Goal: Task Accomplishment & Management: Complete application form

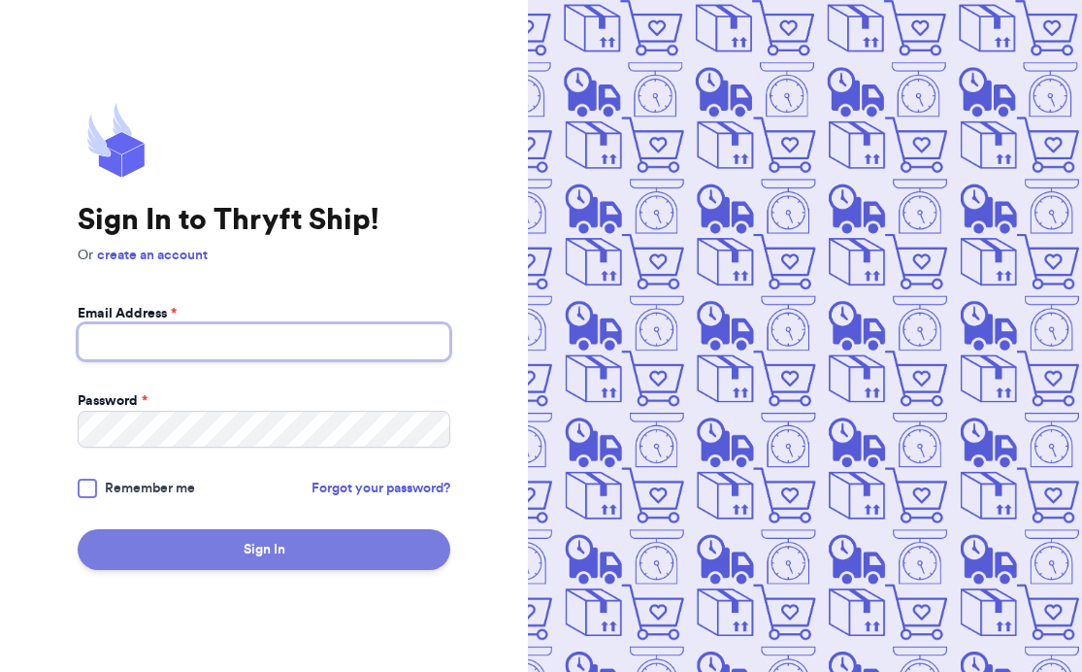
type input "[EMAIL_ADDRESS][DOMAIN_NAME]"
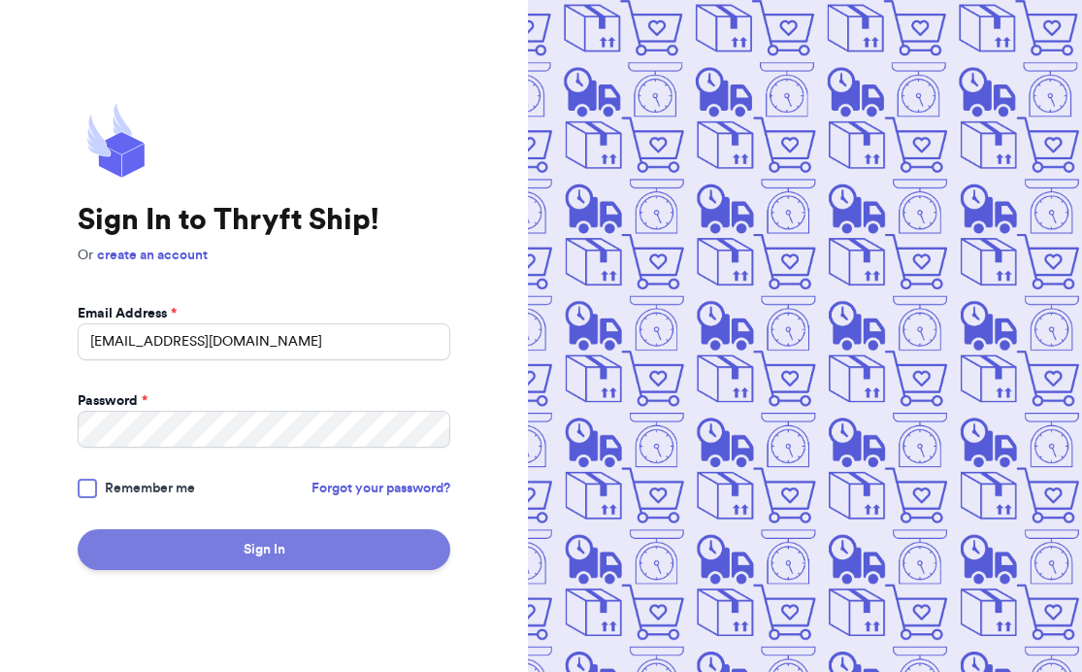
click at [263, 544] on button "Sign In" at bounding box center [264, 549] width 373 height 41
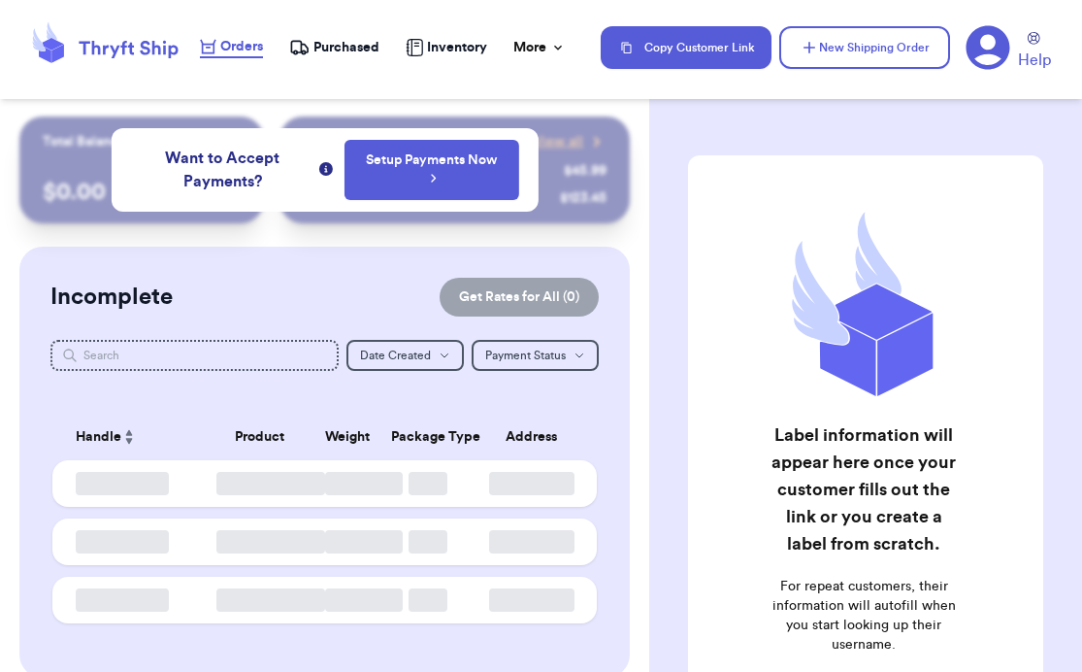
checkbox input "false"
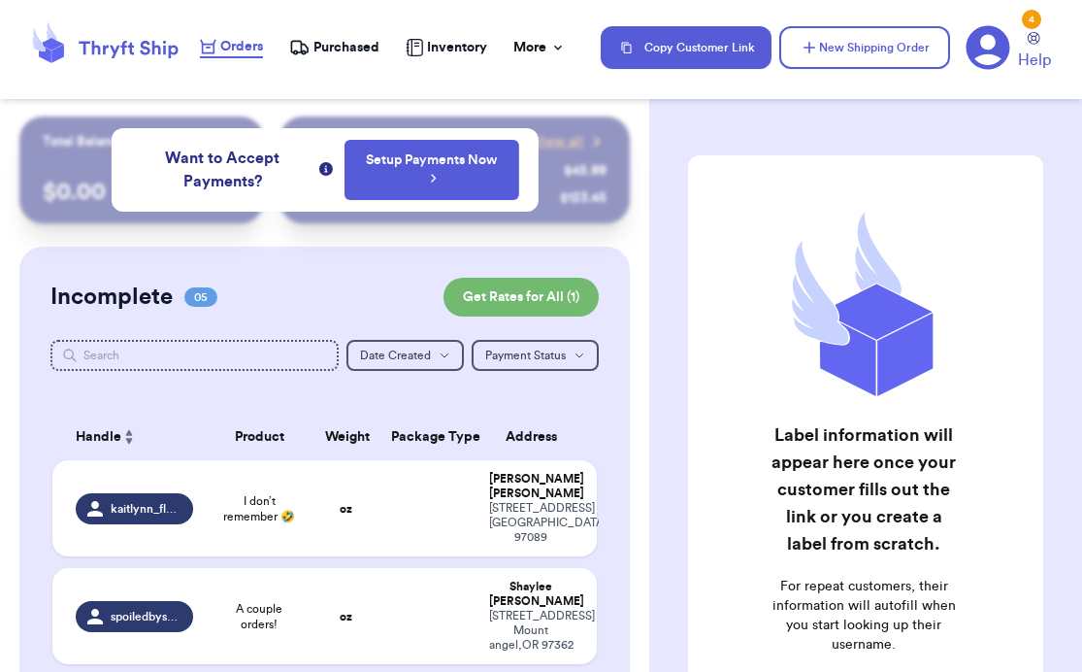
click at [234, 54] on span "Orders" at bounding box center [241, 46] width 43 height 19
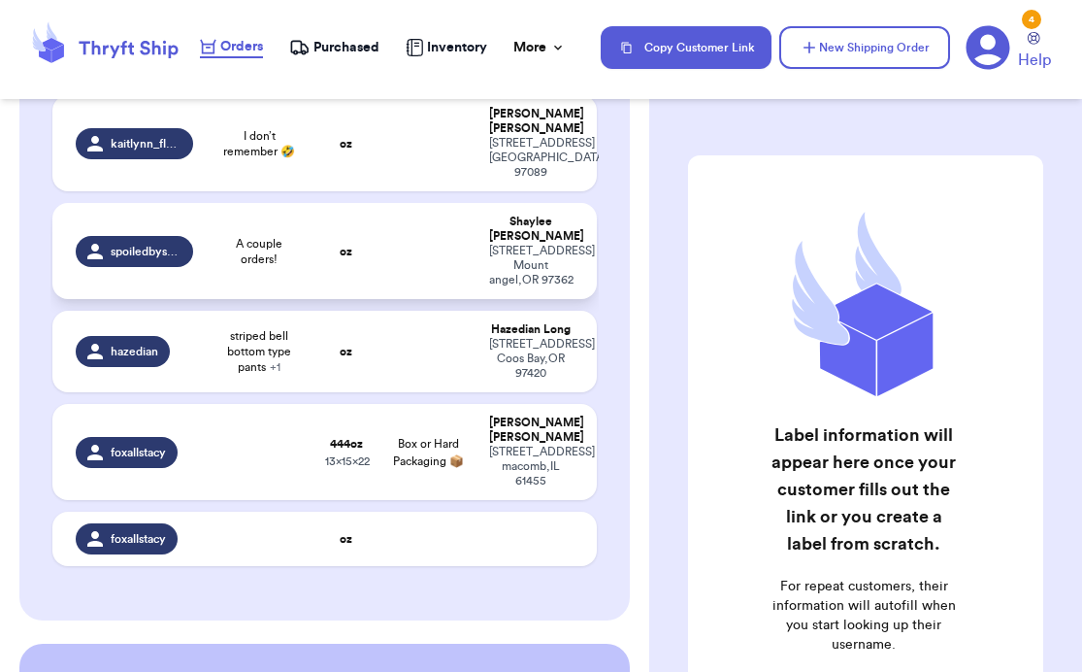
scroll to position [364, 0]
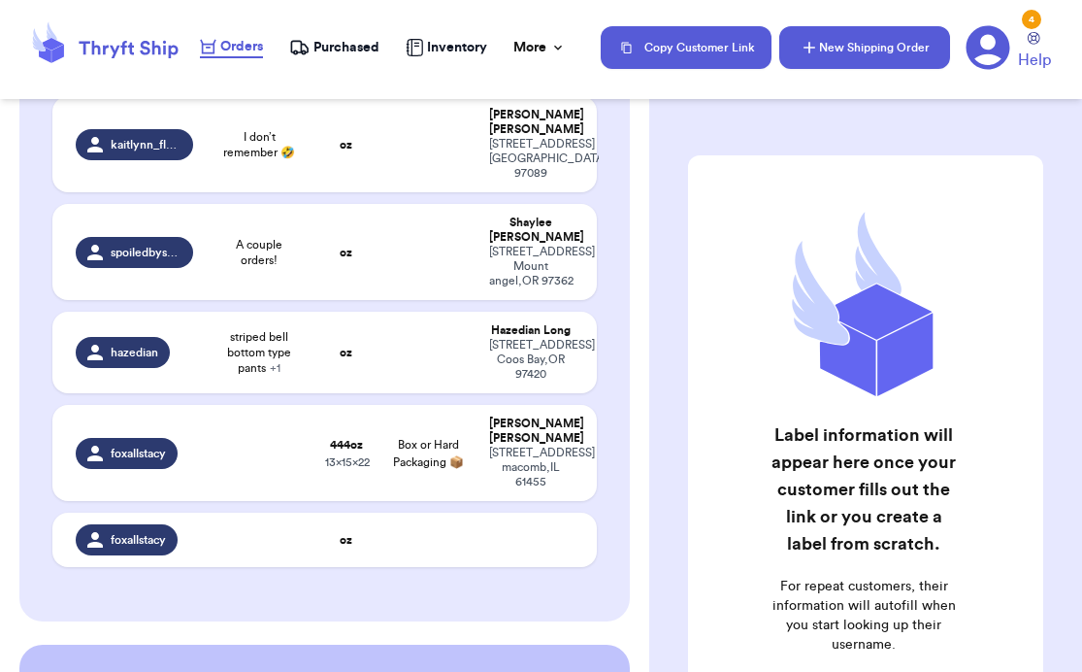
click at [850, 60] on button "New Shipping Order" at bounding box center [864, 47] width 171 height 43
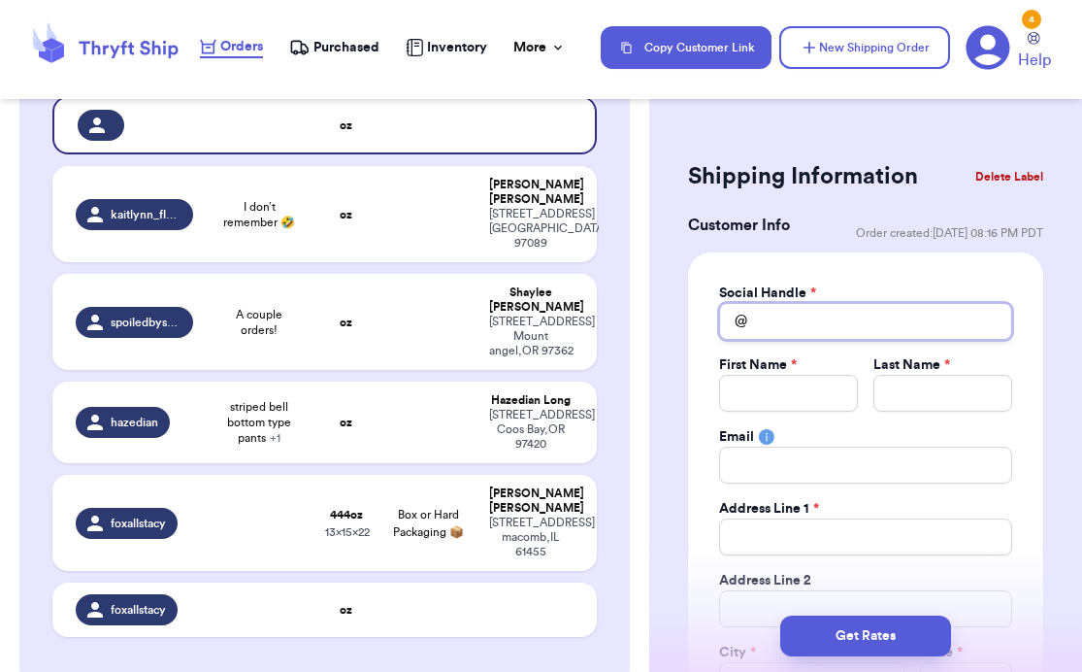
click at [774, 326] on input "Total Amount Paid" at bounding box center [865, 321] width 293 height 37
type input "k"
type input "ka"
type input "[PERSON_NAME]"
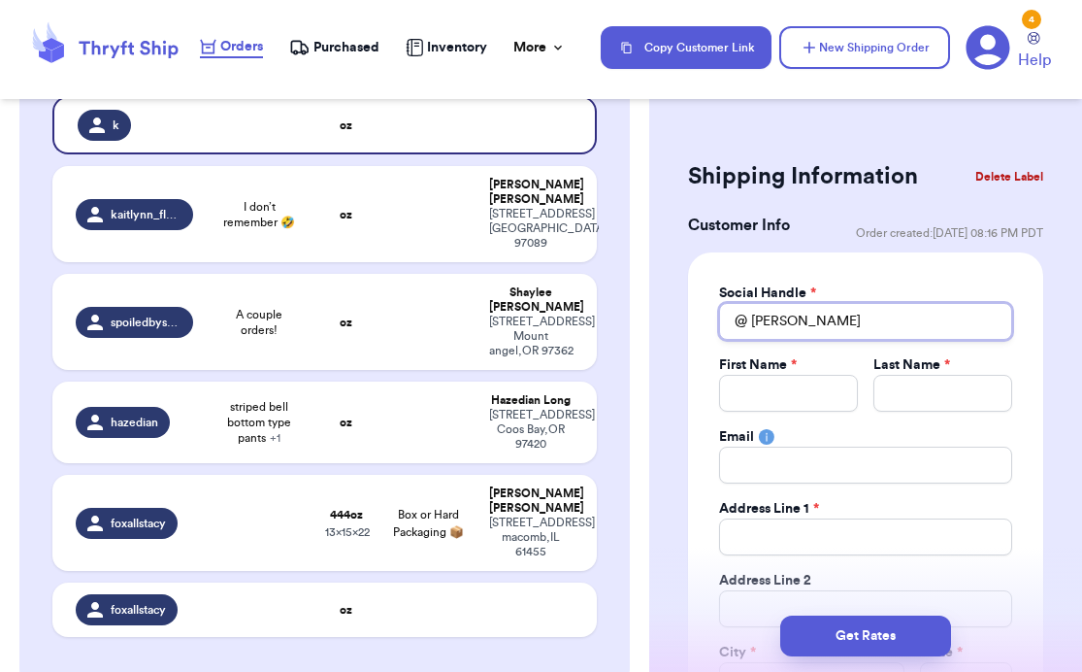
type input "kayla"
type input "kayla."
type input "kayla.e"
type input "kayla.ei"
type input "kayla.eic"
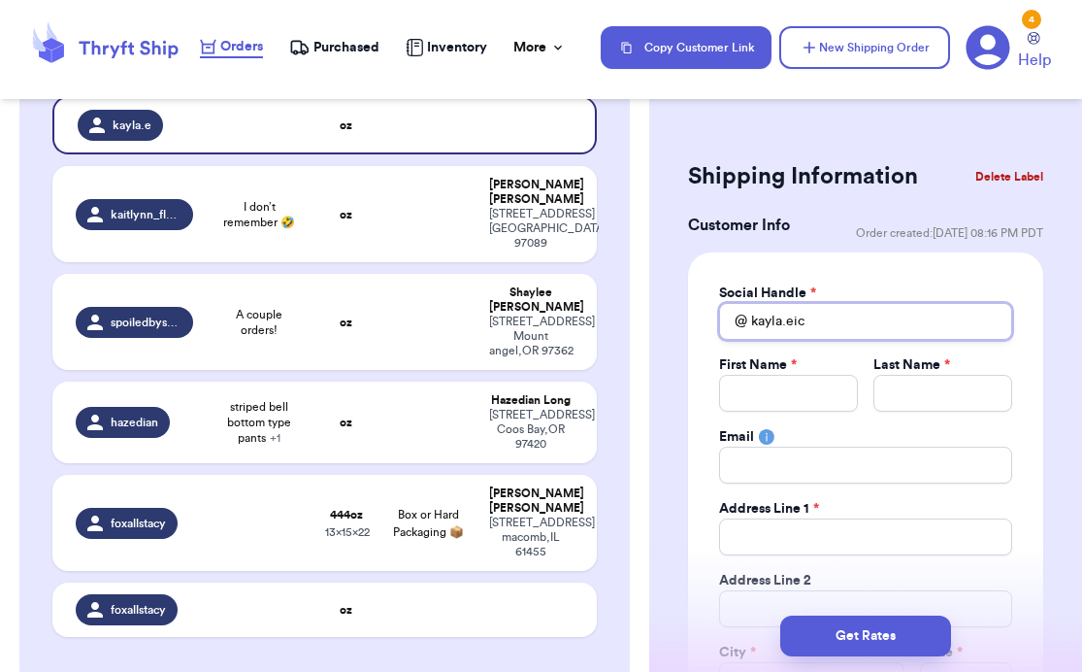
type input "kayla.[PERSON_NAME]"
type input "kayla.eichl"
type input "kayla.eichle"
type input "kayla.[PERSON_NAME]"
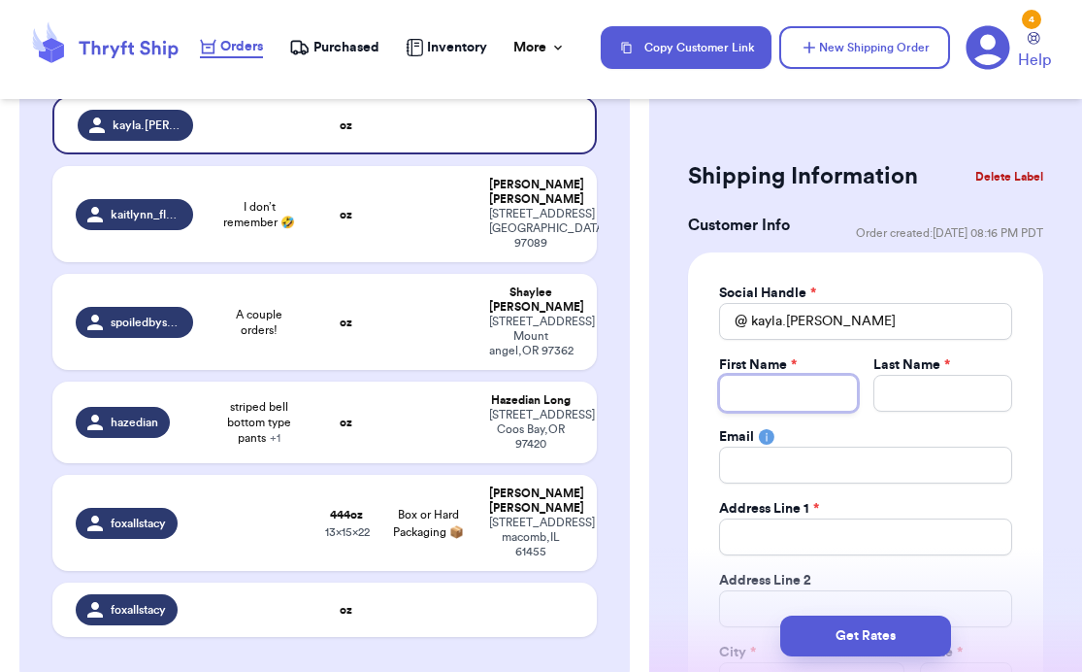
click at [767, 392] on input "Total Amount Paid" at bounding box center [788, 393] width 139 height 37
type input "k"
type input "ka"
type input "[PERSON_NAME]"
type input "kaya"
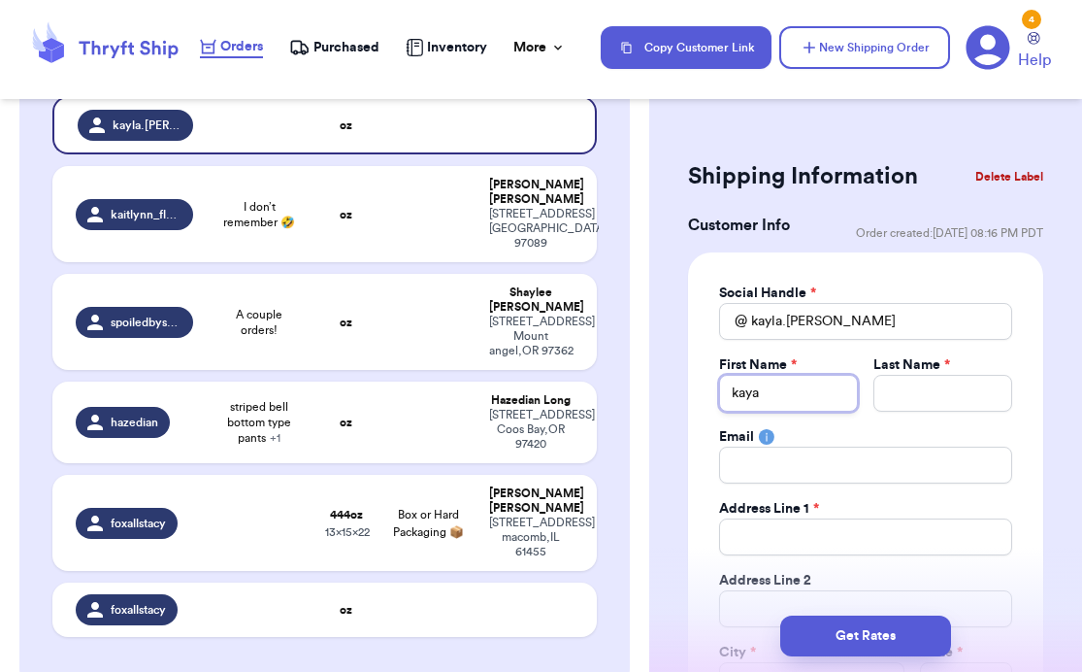
type input "[PERSON_NAME]"
type input "kayla"
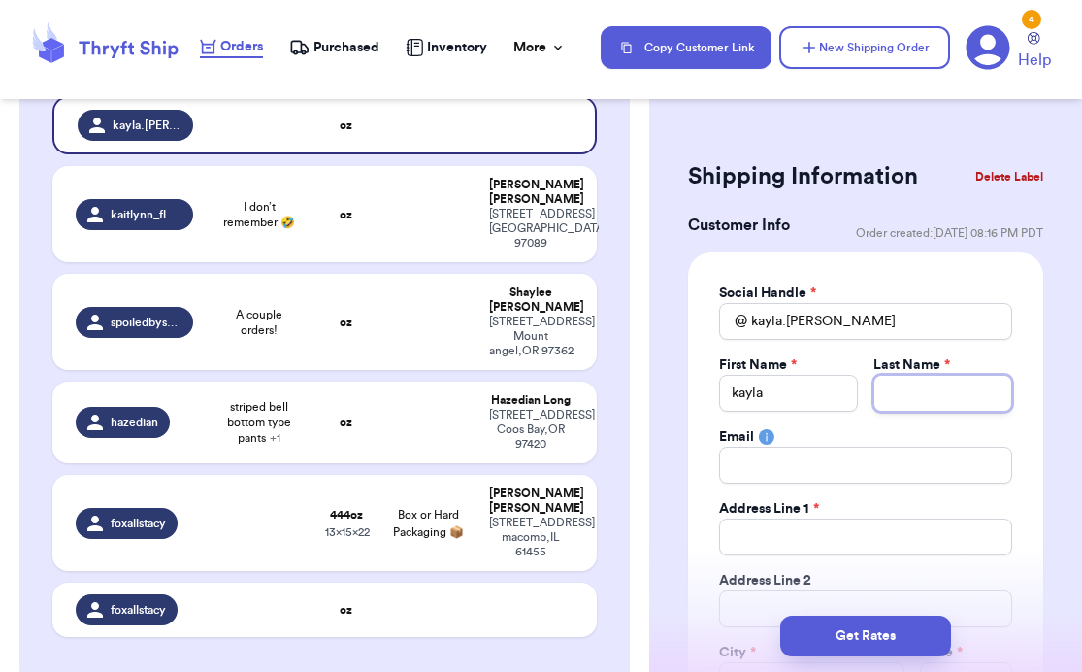
click at [909, 377] on input "Total Amount Paid" at bounding box center [942, 393] width 139 height 37
type input "e"
type input "ei"
type input "eic"
type input "[PERSON_NAME]"
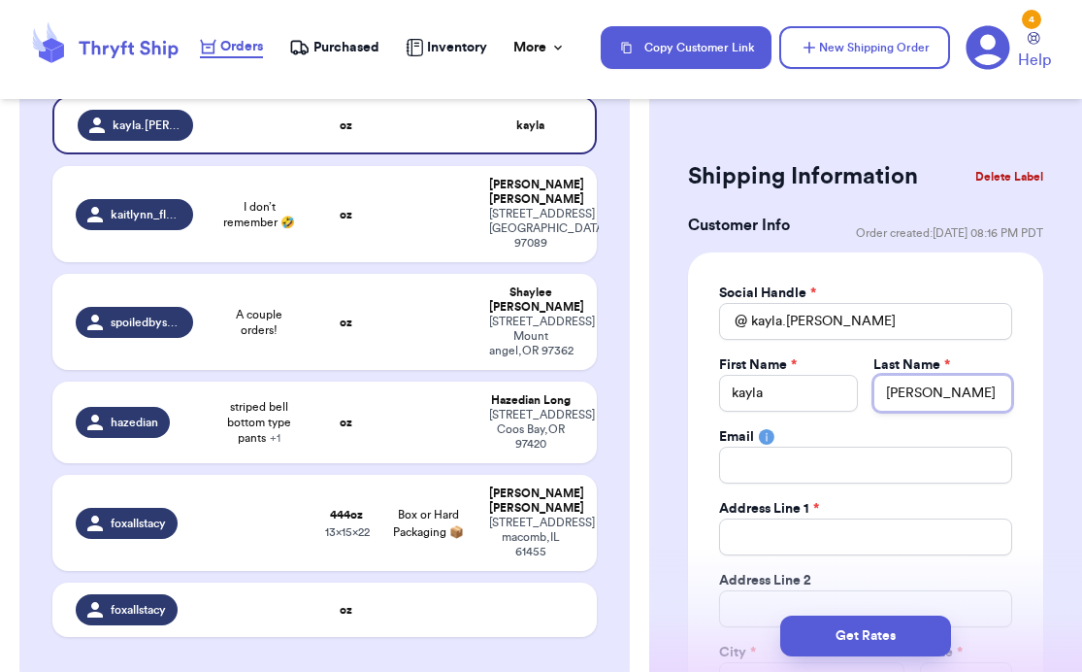
type input "[PERSON_NAME]"
type input "eichl"
type input "eichle"
type input "[PERSON_NAME]"
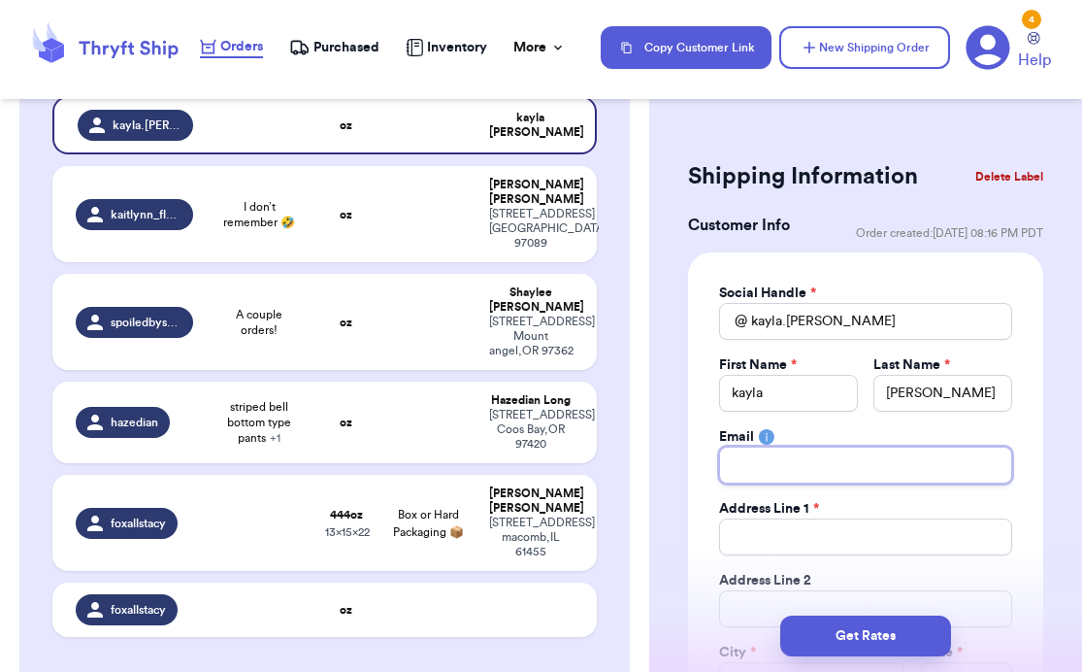
click at [813, 460] on input "Total Amount Paid" at bounding box center [865, 464] width 293 height 37
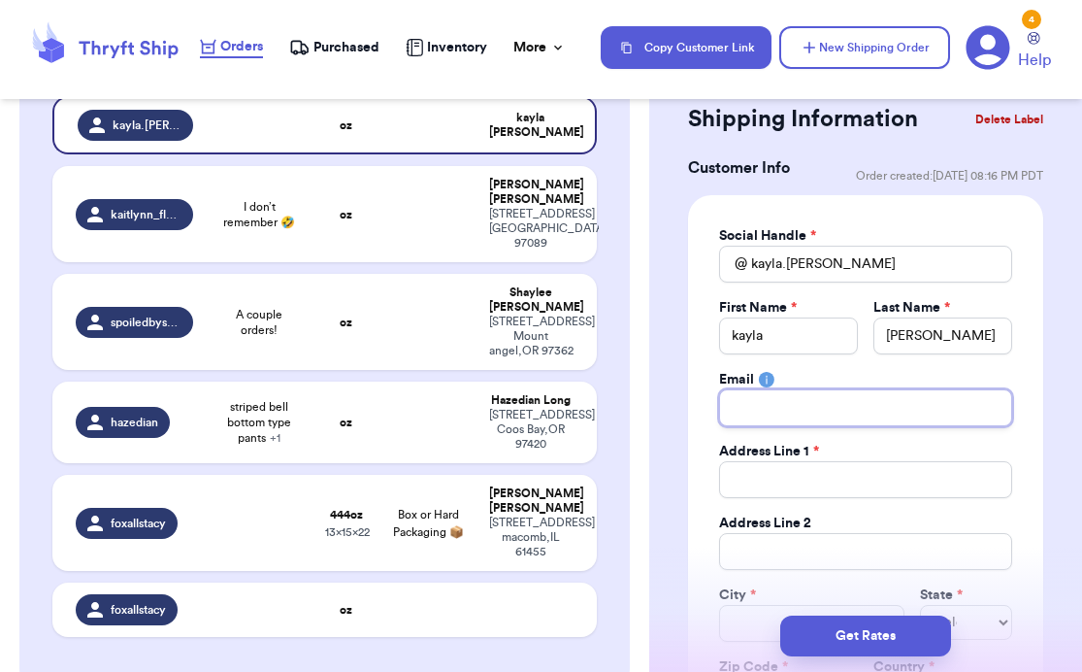
scroll to position [86, 0]
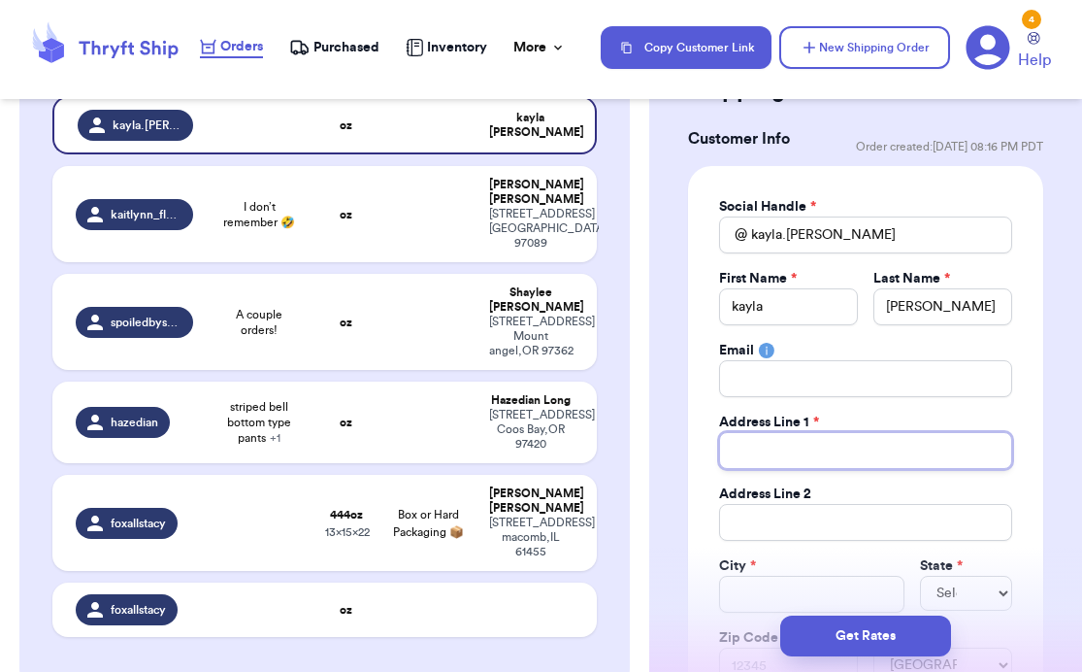
click at [878, 452] on input "Total Amount Paid" at bounding box center [865, 450] width 293 height 37
type input "1"
type input "12"
type input "124"
type input "1244"
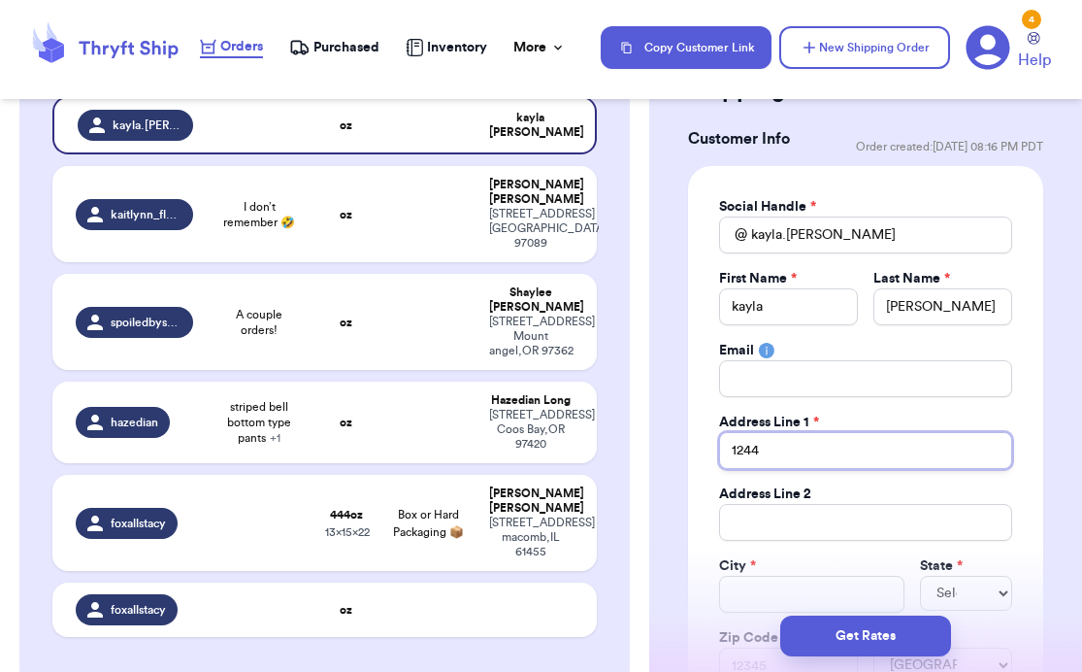
type input "12443"
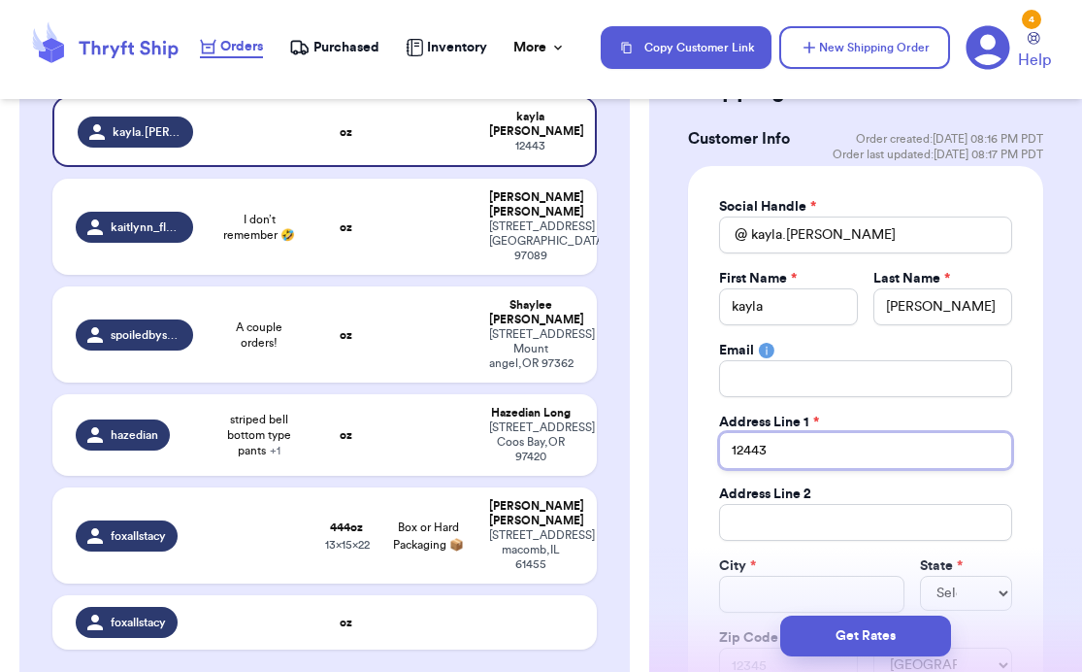
type input "12443 s"
type input "12443 su"
type input "12443 sum"
type input "12443 summ"
type input "12443 summi"
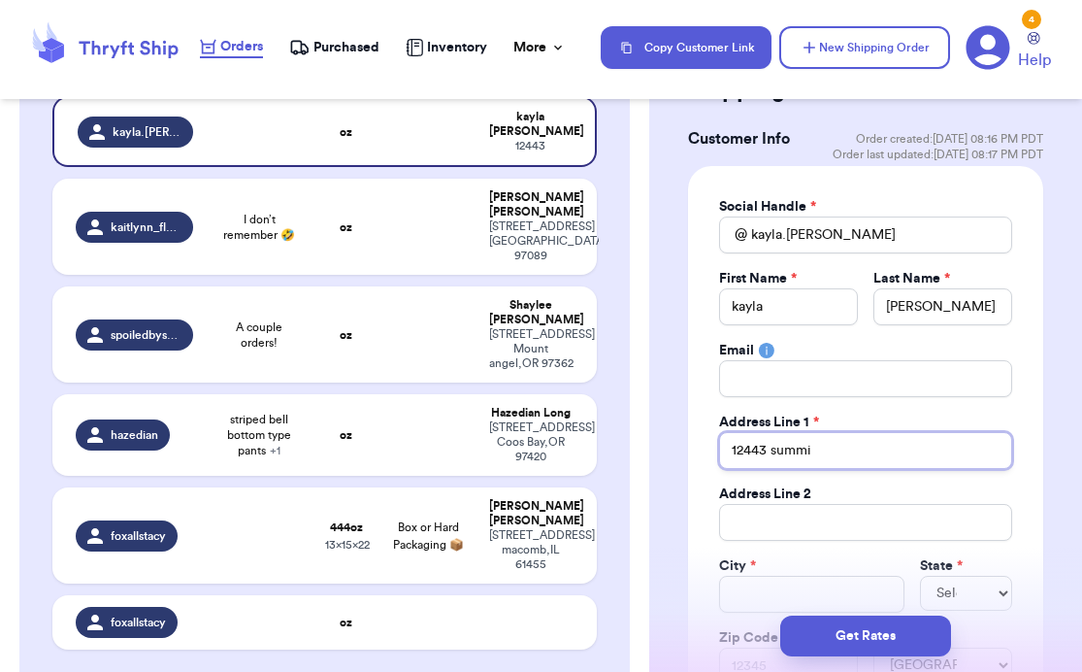
type input "12443 summit"
type input "12443 summit l"
type input "12443 summit lo"
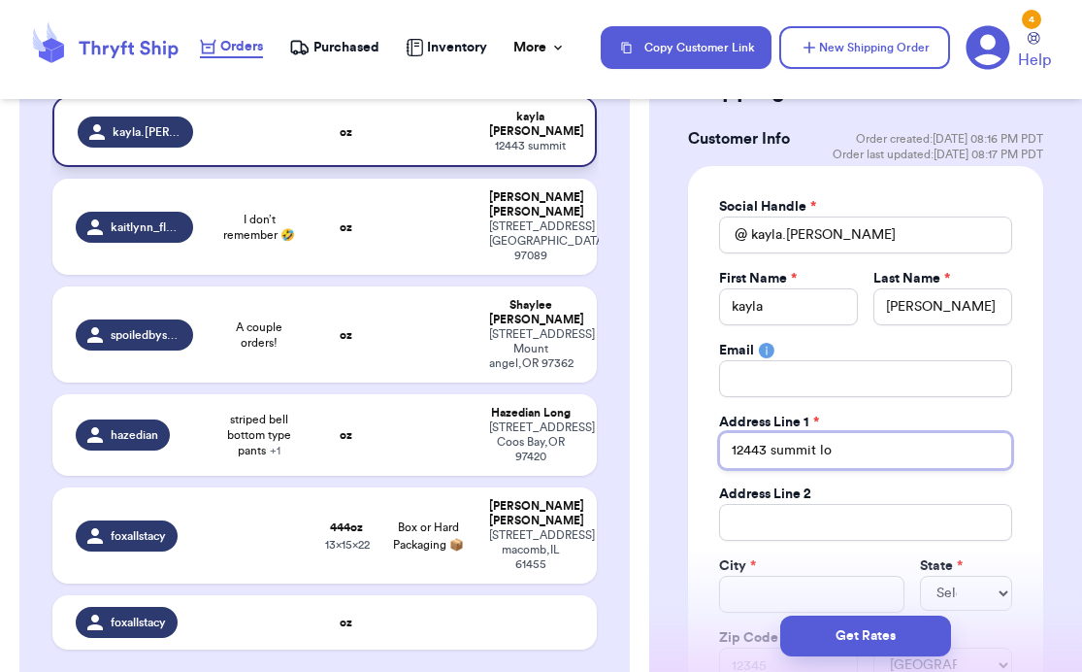
type input "12443 summit loo"
type input "12443 summit loop"
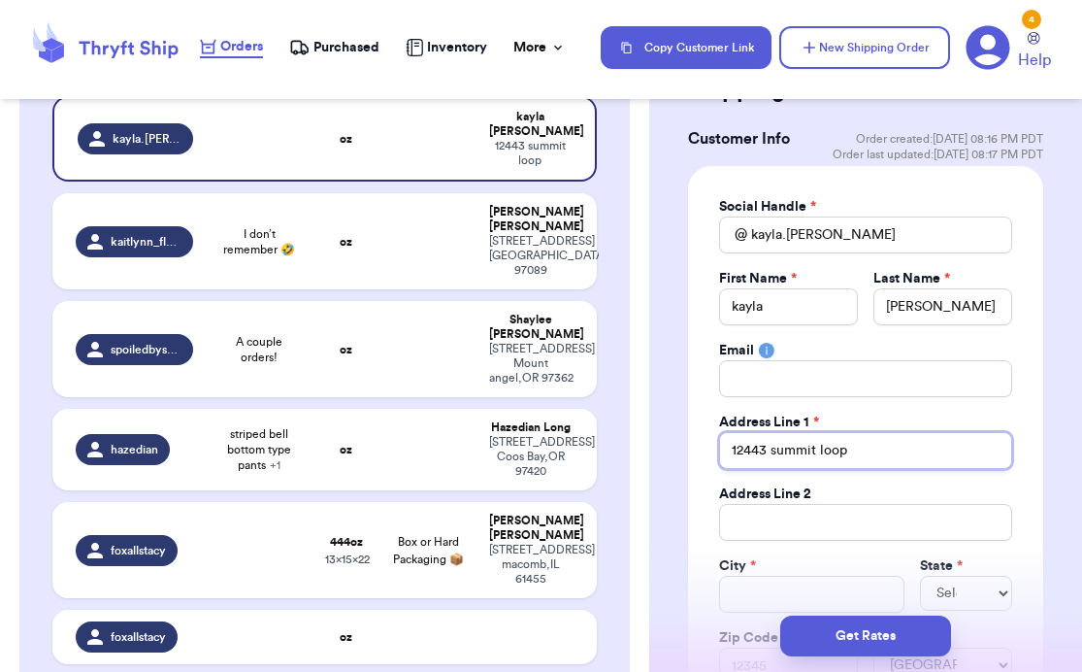
type input "12443 summit loop s"
type input "12443 summit loop se"
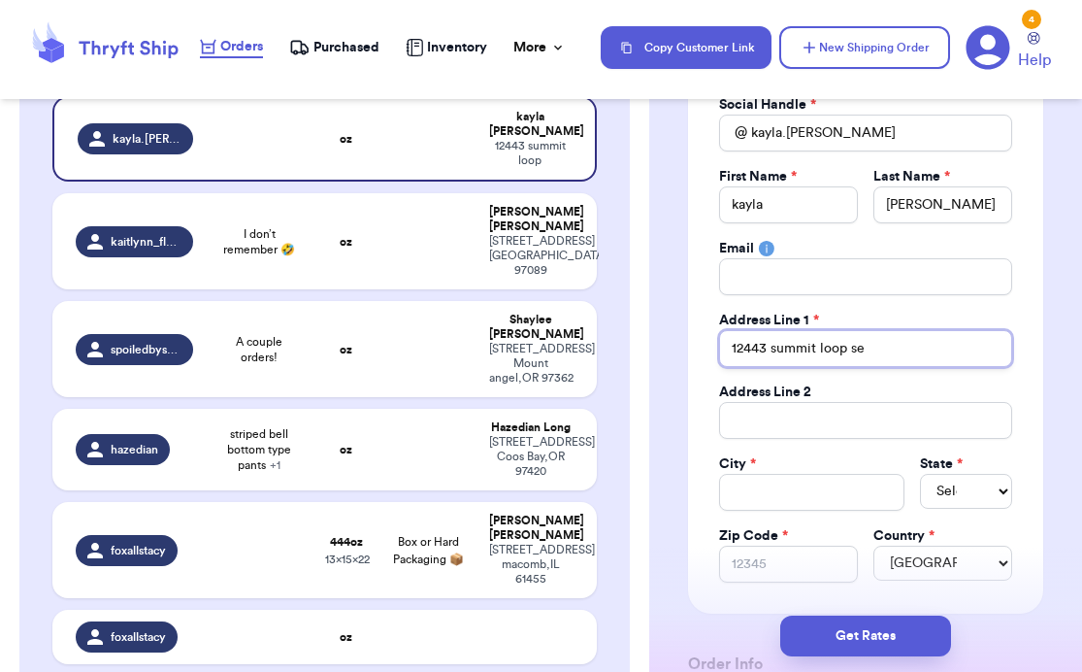
scroll to position [293, 0]
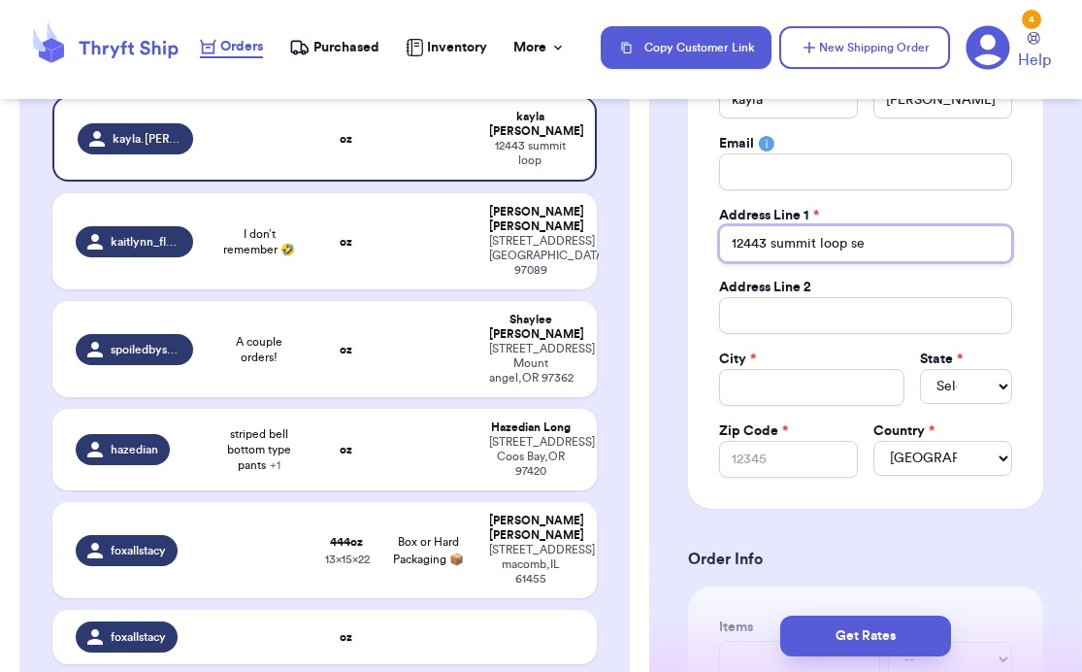
type input "12443 summit loop se"
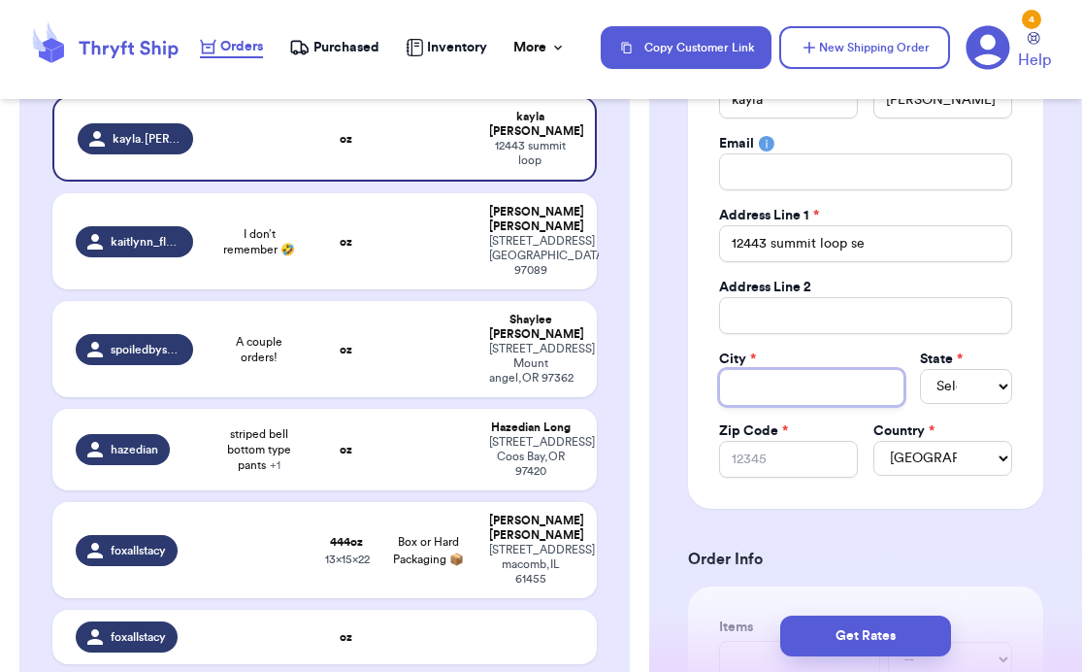
click at [772, 391] on input "Total Amount Paid" at bounding box center [811, 387] width 185 height 37
type input "t"
type input "tu"
type input "tur"
type input "turn"
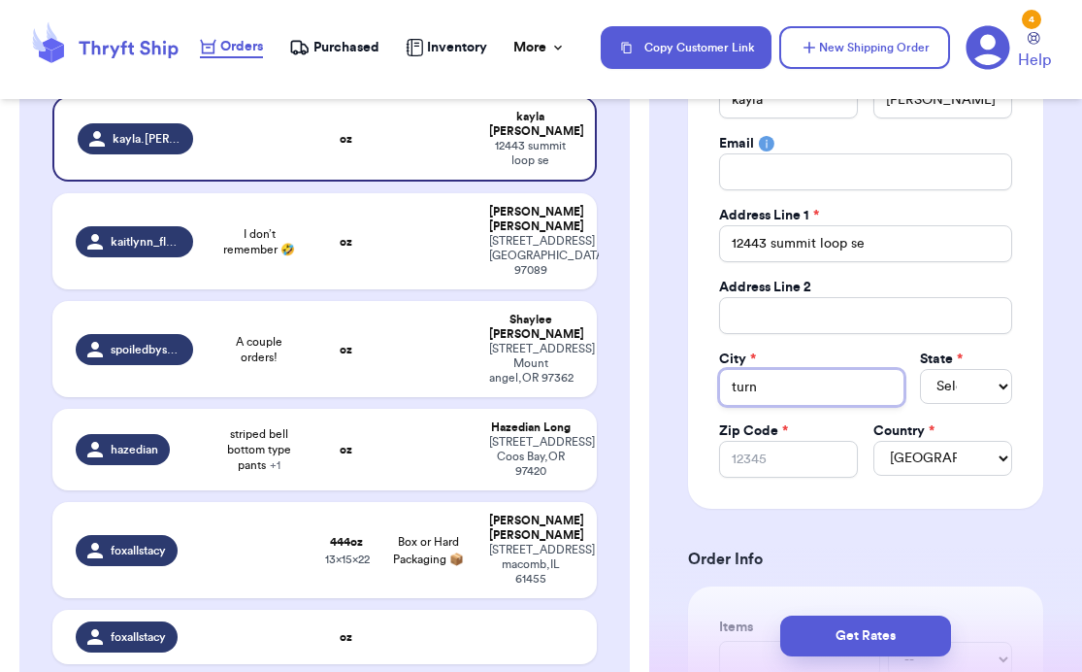
type input "turne"
type input "[PERSON_NAME]"
click at [985, 380] on select "Select AL AK AZ AR CA CO [GEOGRAPHIC_DATA] DE DC [GEOGRAPHIC_DATA] [GEOGRAPHIC_…" at bounding box center [966, 386] width 92 height 35
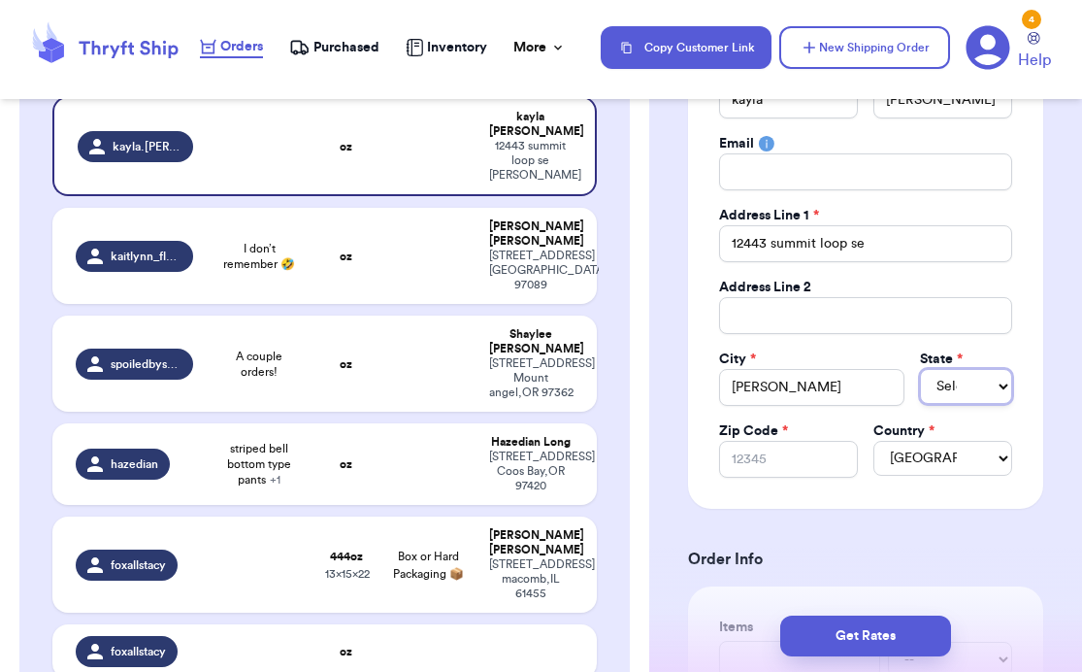
select select "OR"
click at [766, 464] on input "Zip Code *" at bounding box center [788, 459] width 139 height 37
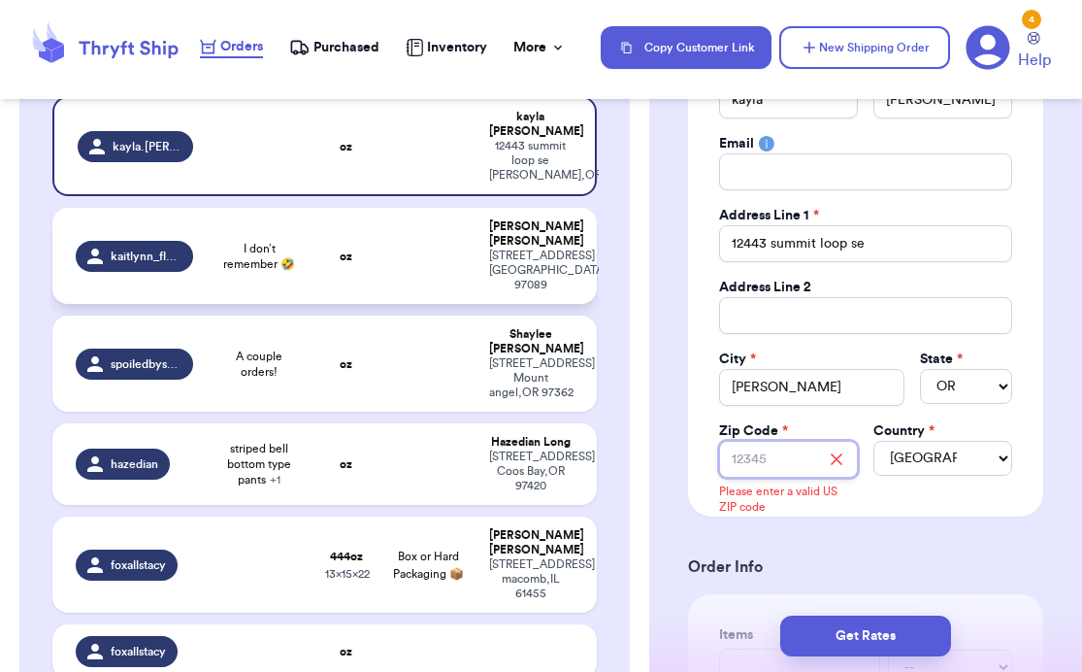
type input "9"
type input "97"
type input "973"
type input "9739"
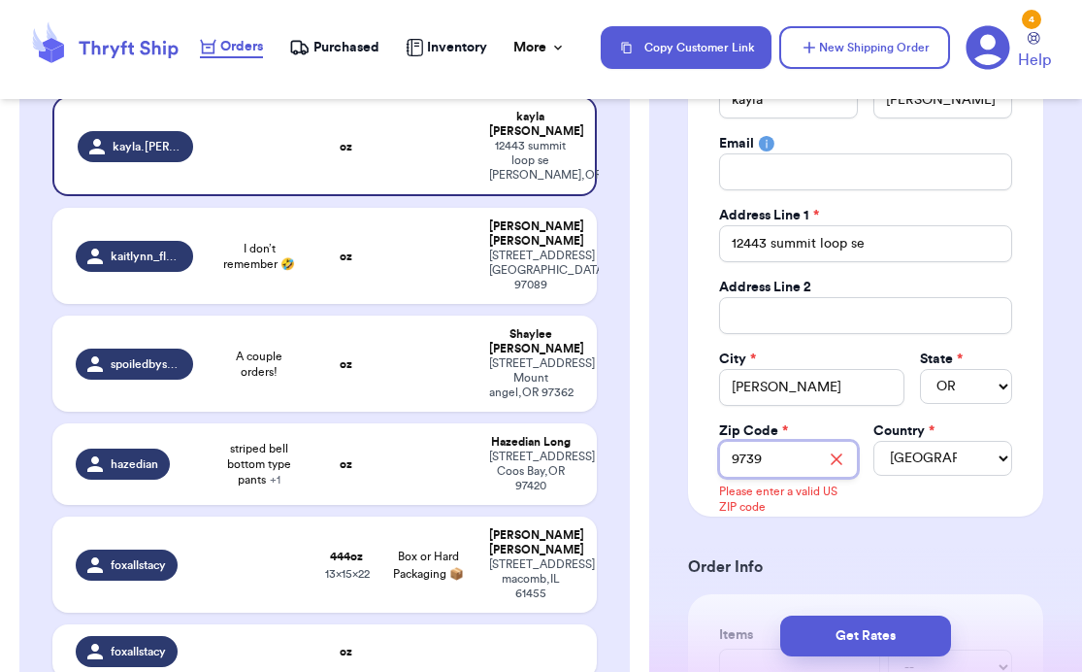
type input "97392"
click at [938, 506] on div "Social Handle * @ [PERSON_NAME][GEOGRAPHIC_DATA][PERSON_NAME] First Name * [PER…" at bounding box center [865, 237] width 355 height 557
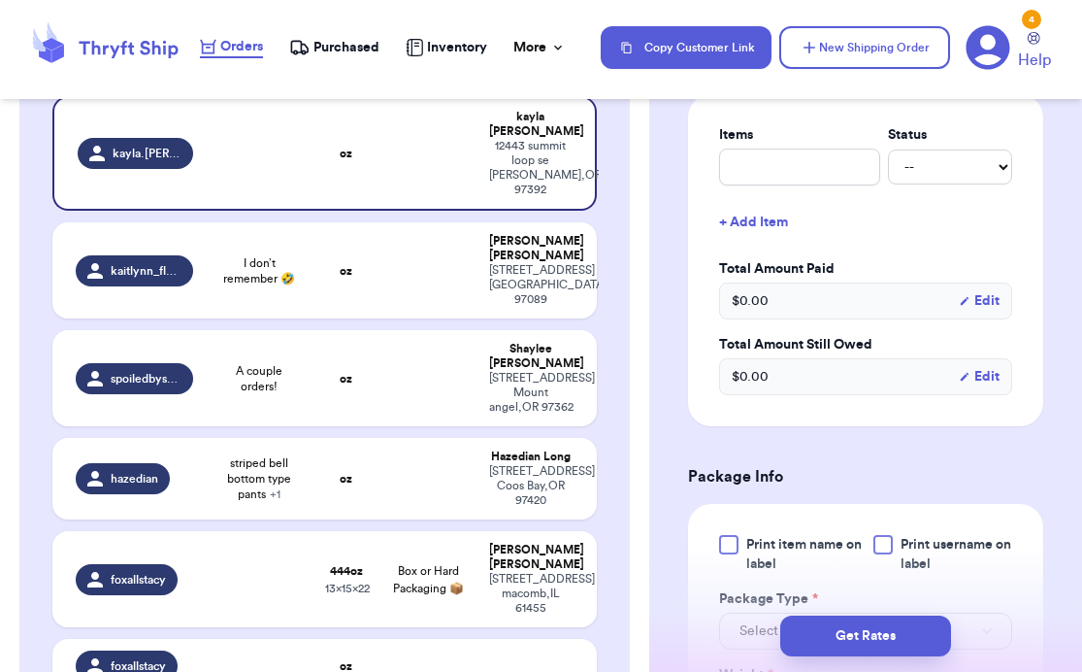
scroll to position [790, 0]
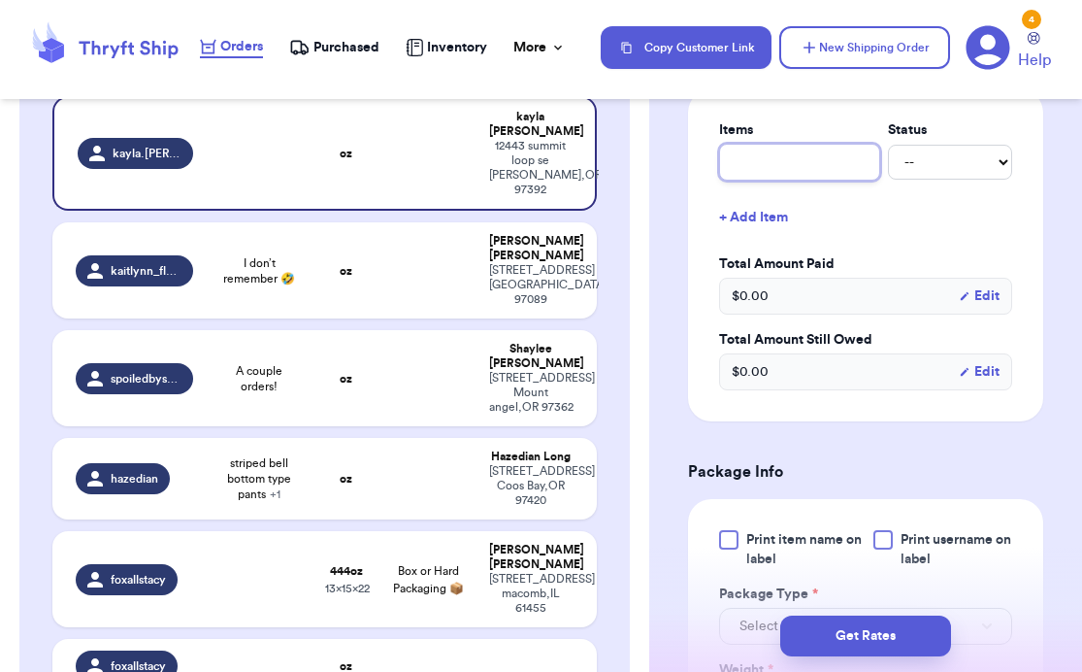
click at [782, 164] on input "text" at bounding box center [799, 162] width 161 height 37
type input "l"
type input "lu"
type input "lul"
type input "lulu"
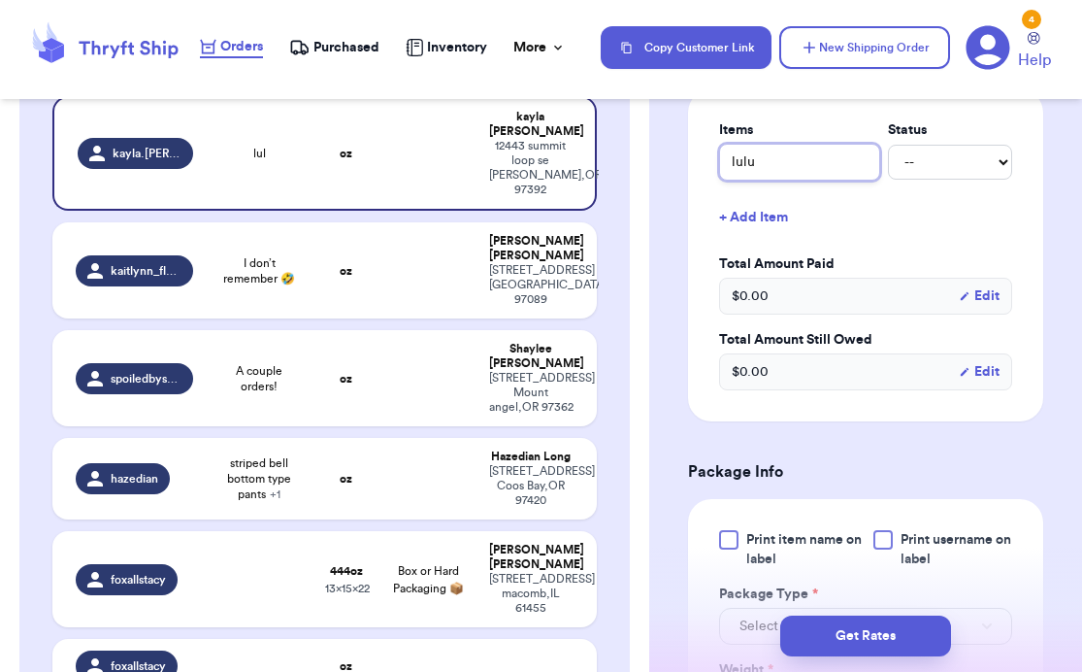
type input "lulul"
type input "lulule"
type input "lululem"
type input "lululemo"
type input "lululemon"
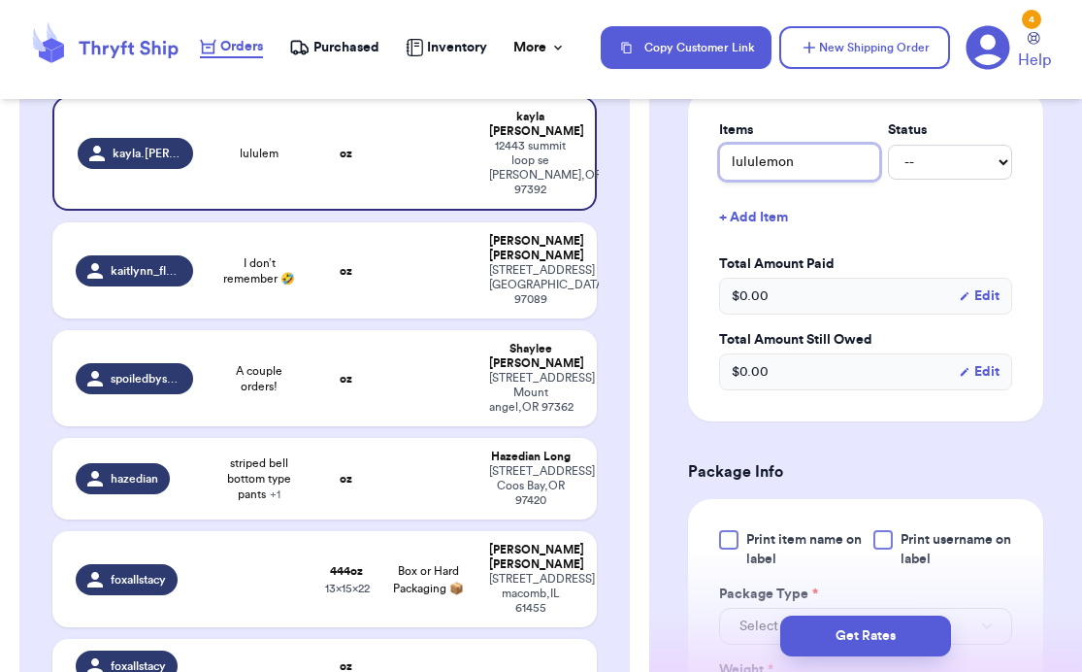
type input "lululemon"
type input "lululemon s"
type input "lululemon se"
type input "lululemon set"
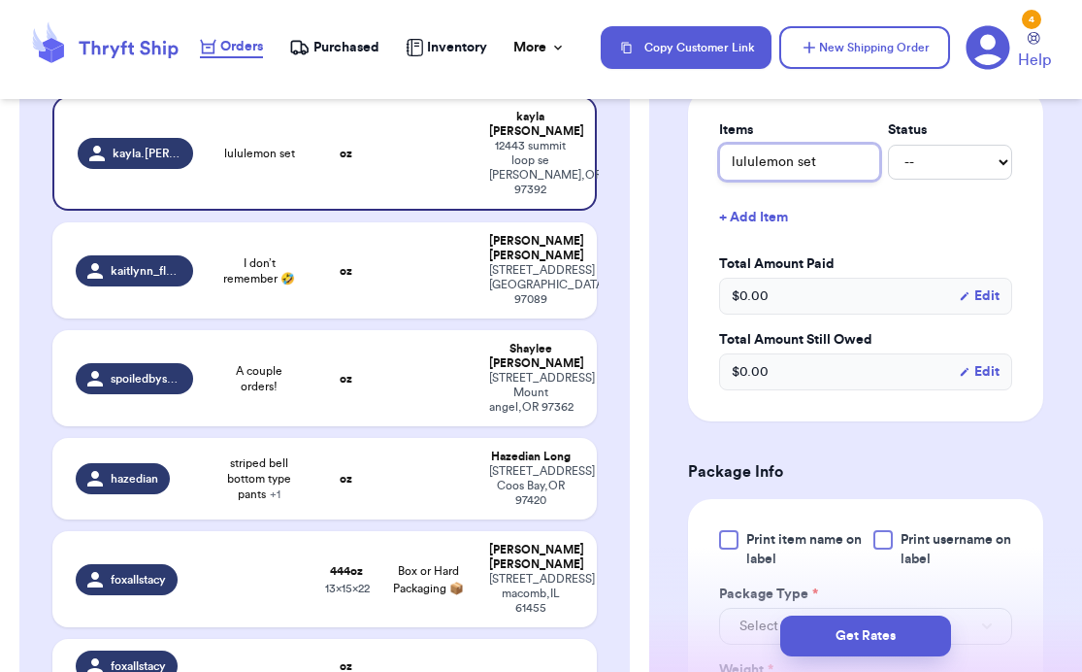
type input "lululemon set"
click at [758, 214] on button "+ Add Item" at bounding box center [865, 217] width 309 height 43
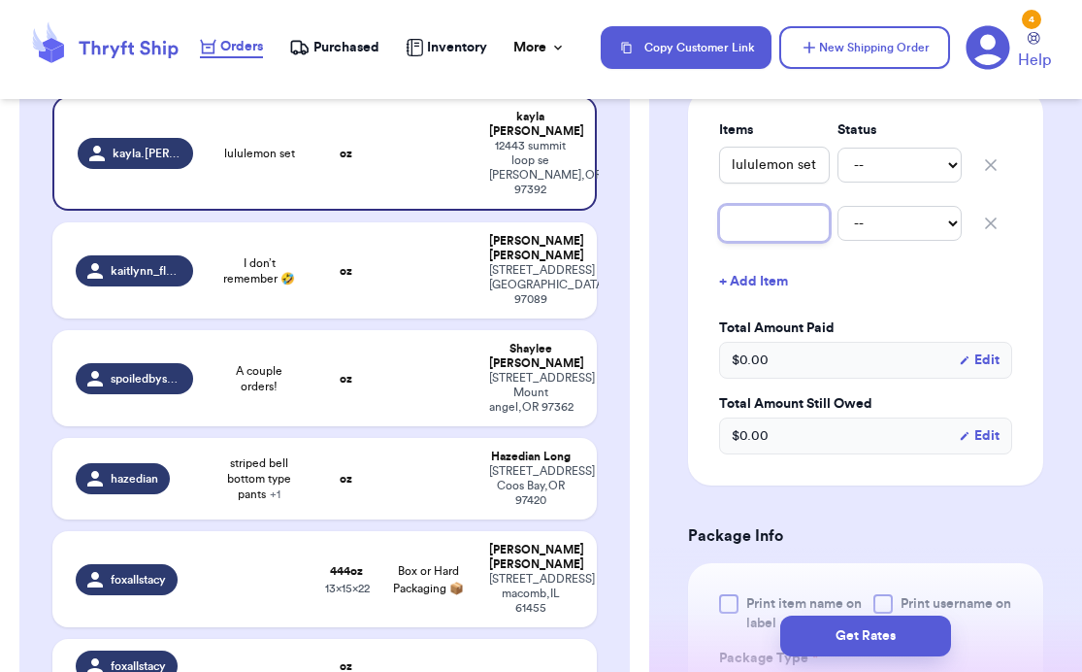
click at [750, 238] on input "text" at bounding box center [774, 223] width 111 height 37
type input "f"
type input "fr"
type input "fre"
type input "free"
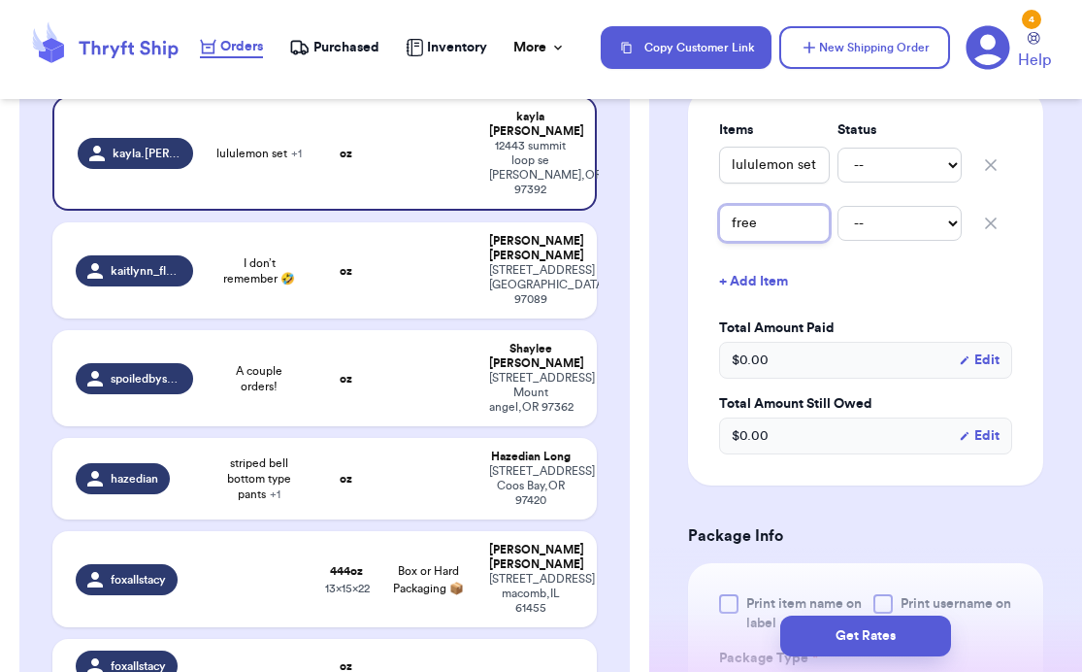
type input "free"
type input "free p"
type input "free pe"
type input "free peo"
type input "free peop"
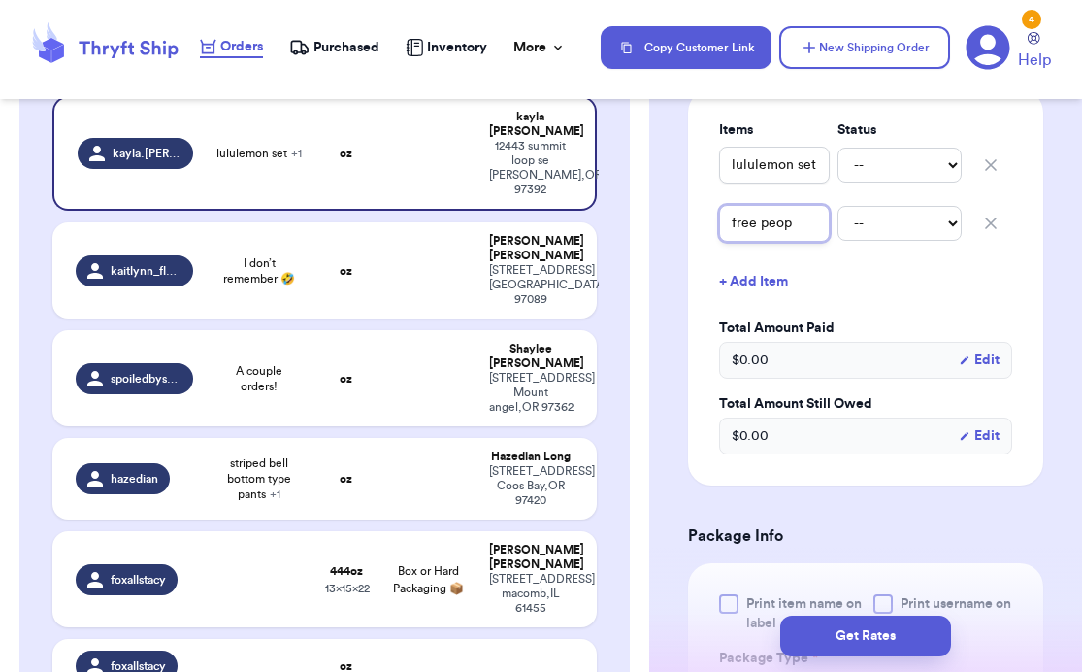
type input "free peopl"
type input "free people"
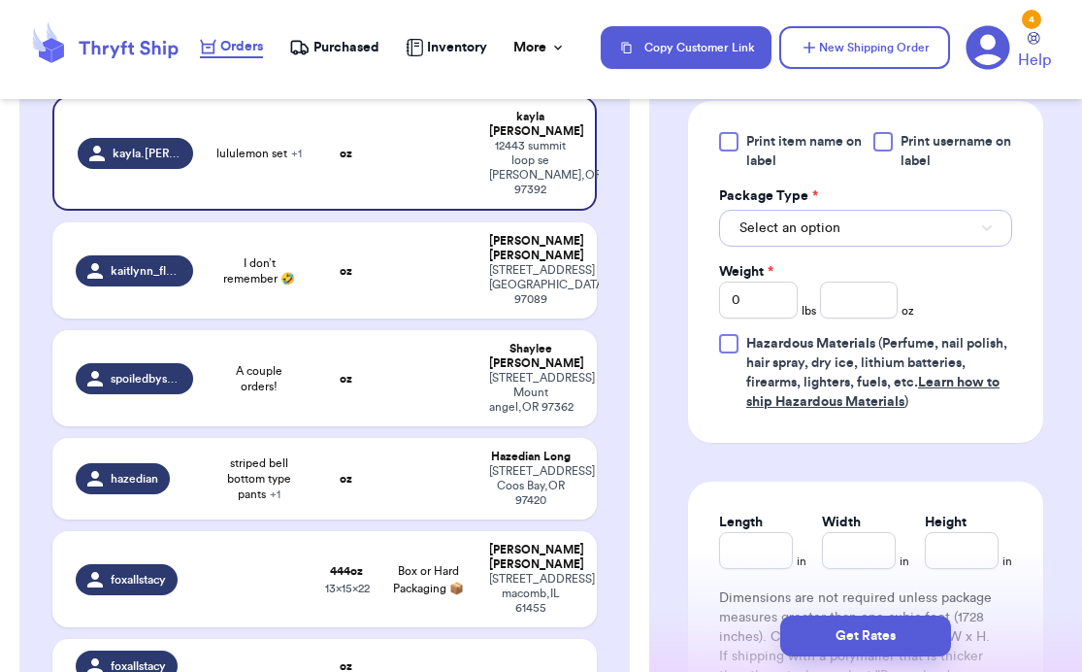
scroll to position [0, 0]
click at [775, 238] on span "Select an option" at bounding box center [789, 227] width 101 height 19
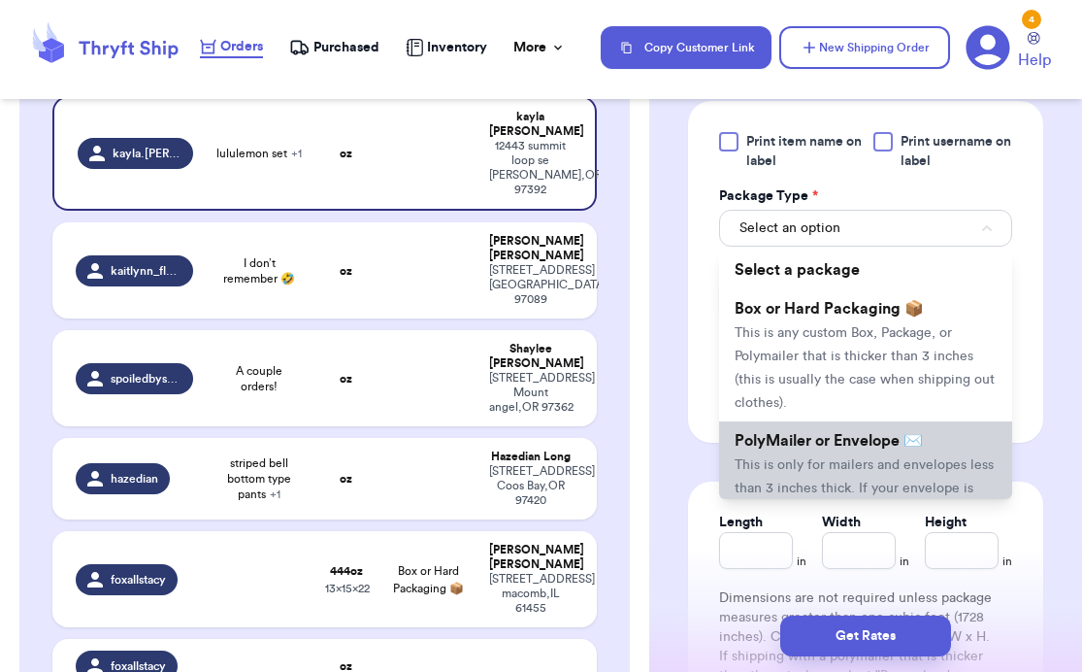
click at [808, 471] on span "This is only for mailers and envelopes less than 3 inches thick. If your envelo…" at bounding box center [864, 499] width 259 height 83
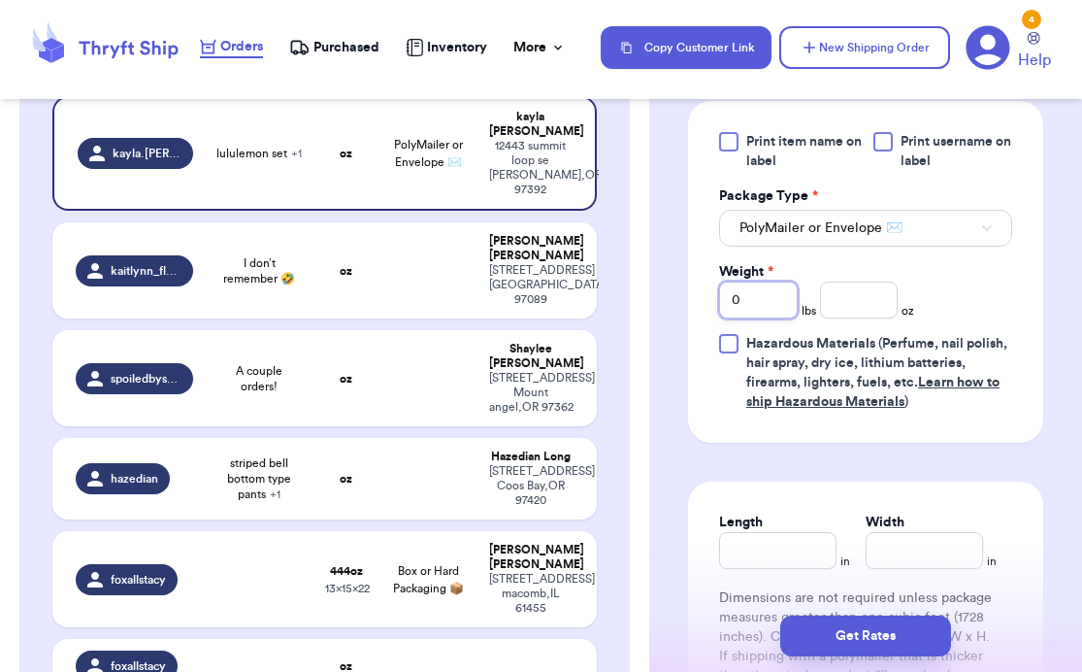
click at [755, 295] on input "0" at bounding box center [758, 299] width 79 height 37
click at [865, 303] on input "number" at bounding box center [859, 299] width 79 height 37
click at [795, 554] on input "Length" at bounding box center [777, 550] width 117 height 37
click at [913, 554] on input "Width *" at bounding box center [924, 550] width 117 height 37
click at [849, 308] on input "number" at bounding box center [859, 299] width 79 height 37
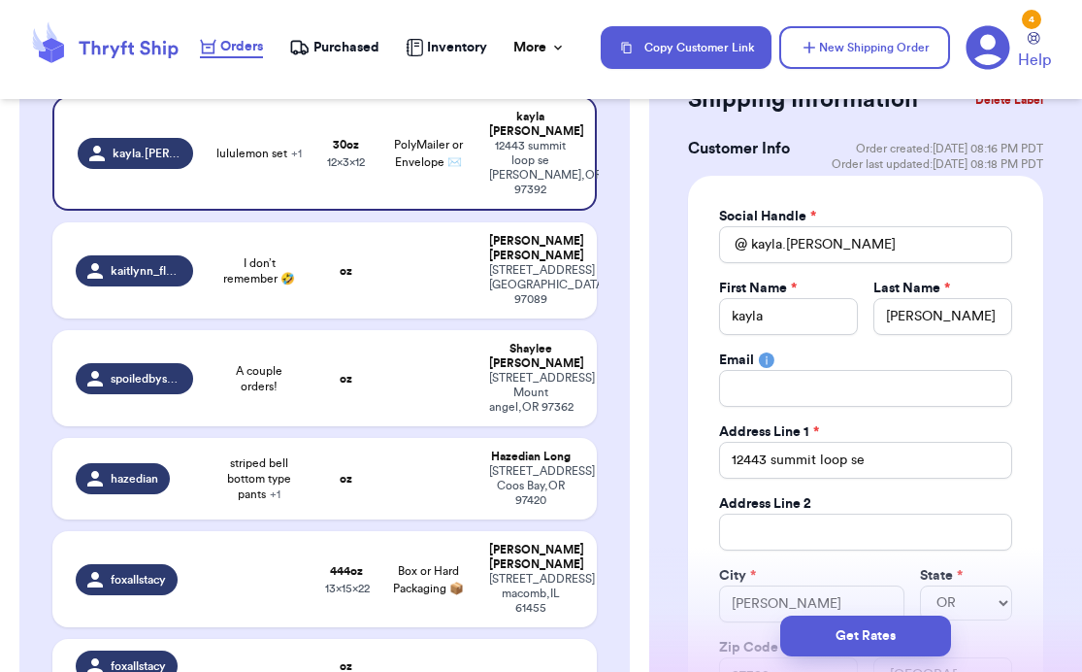
scroll to position [33, 0]
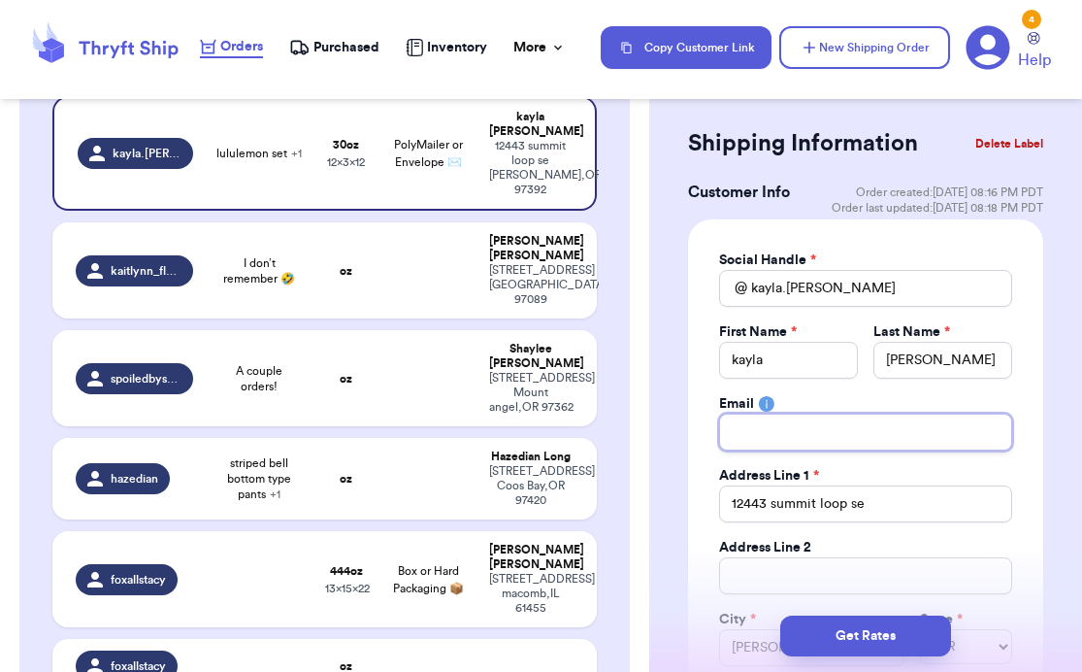
click at [775, 430] on input "Total Amount Paid" at bounding box center [865, 431] width 293 height 37
paste input "[EMAIL_ADDRESS][DOMAIN_NAME]"
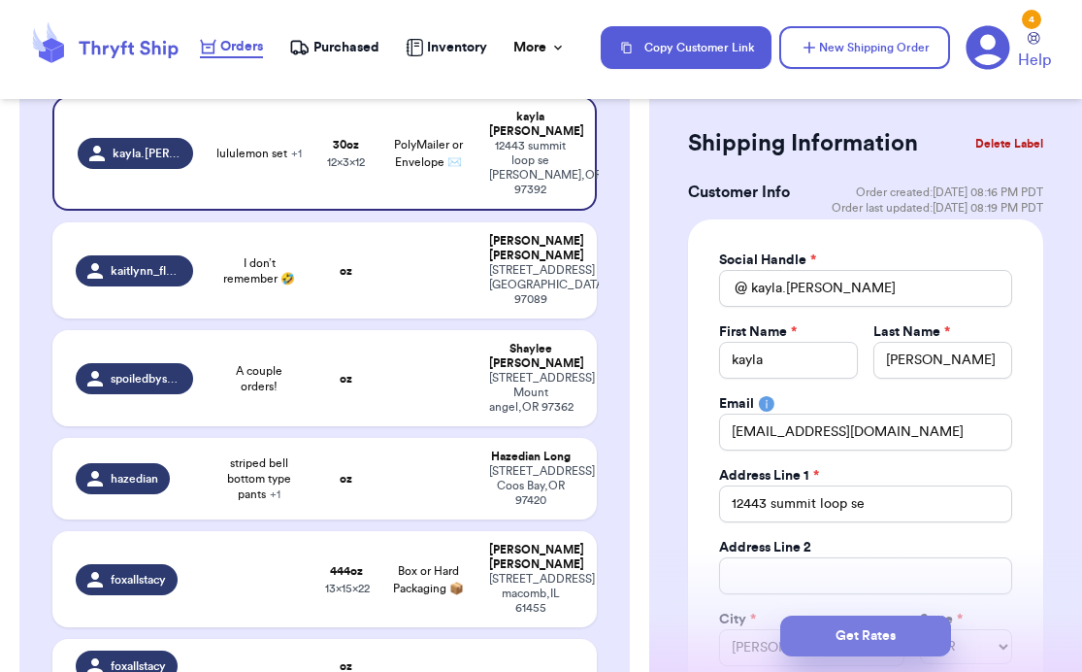
click at [889, 632] on button "Get Rates" at bounding box center [865, 635] width 171 height 41
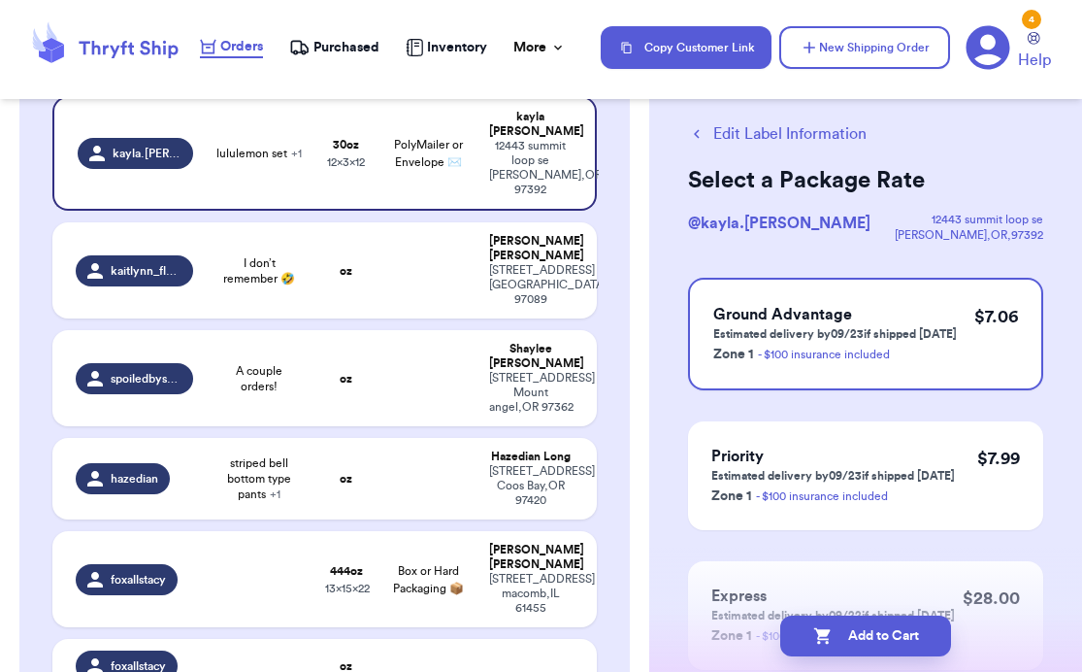
scroll to position [0, 0]
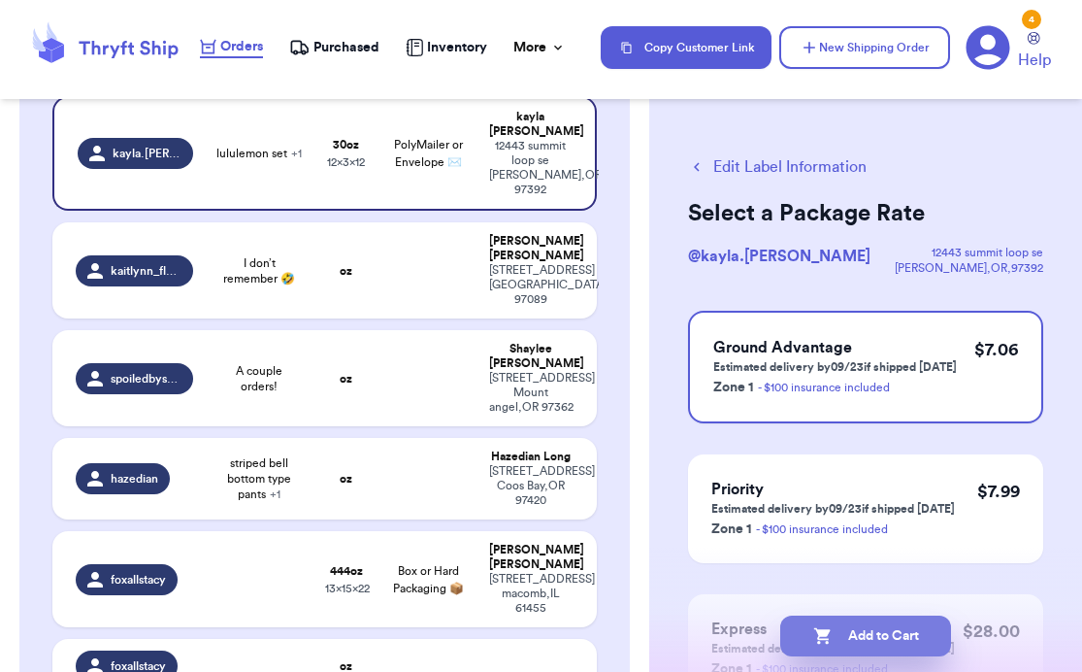
click at [872, 623] on button "Add to Cart" at bounding box center [865, 635] width 171 height 41
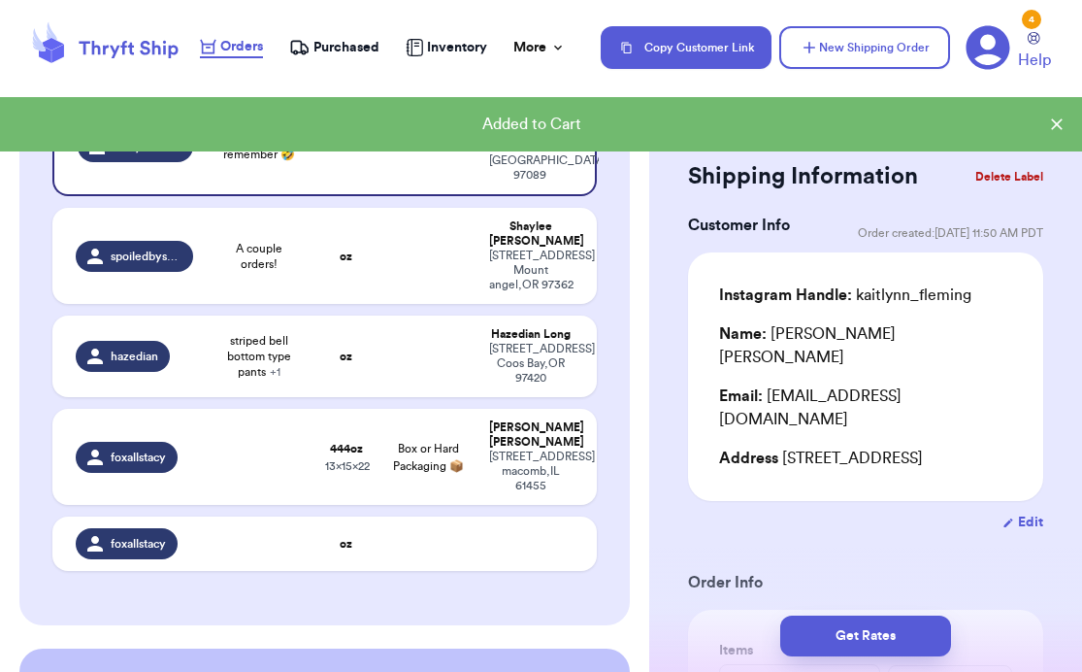
click at [1033, 15] on div "4" at bounding box center [1031, 19] width 19 height 19
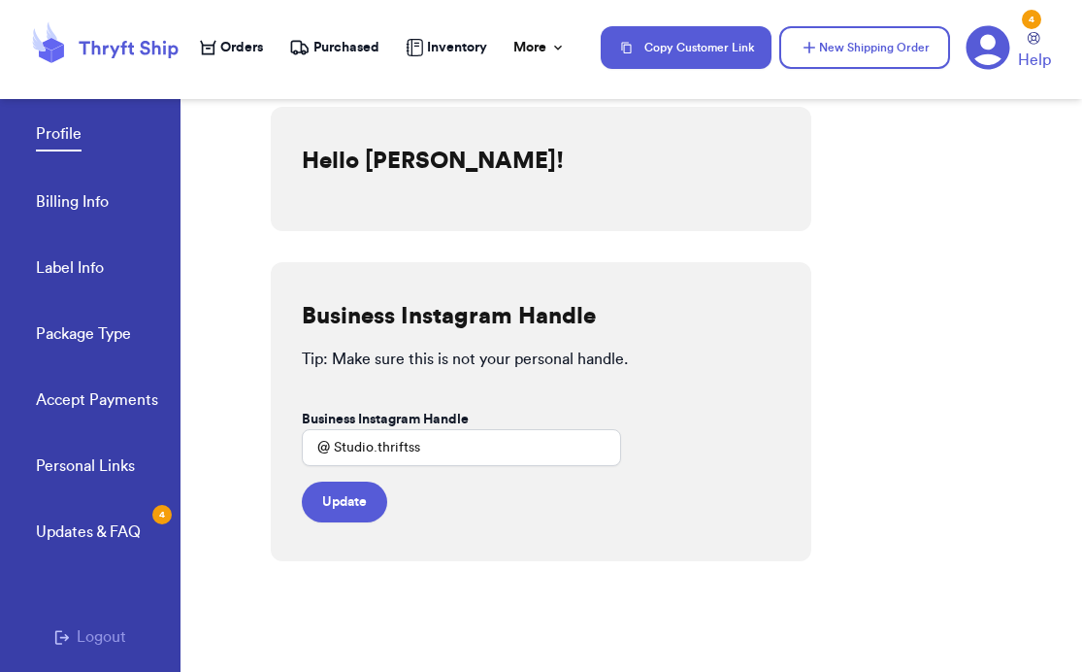
click at [114, 35] on icon at bounding box center [104, 47] width 155 height 52
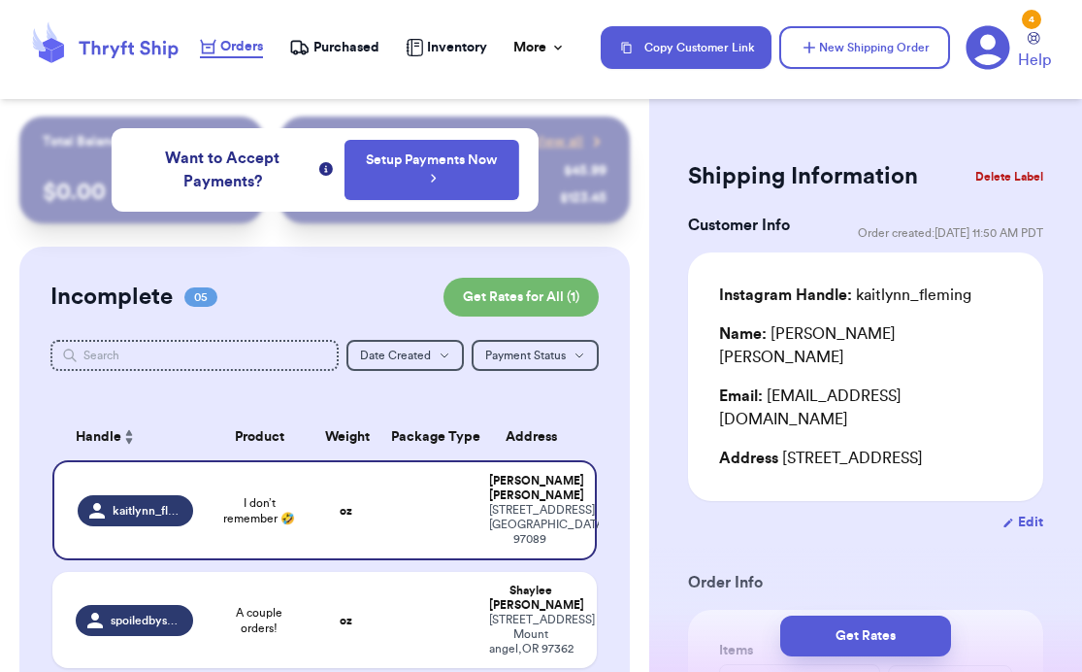
scroll to position [734, 0]
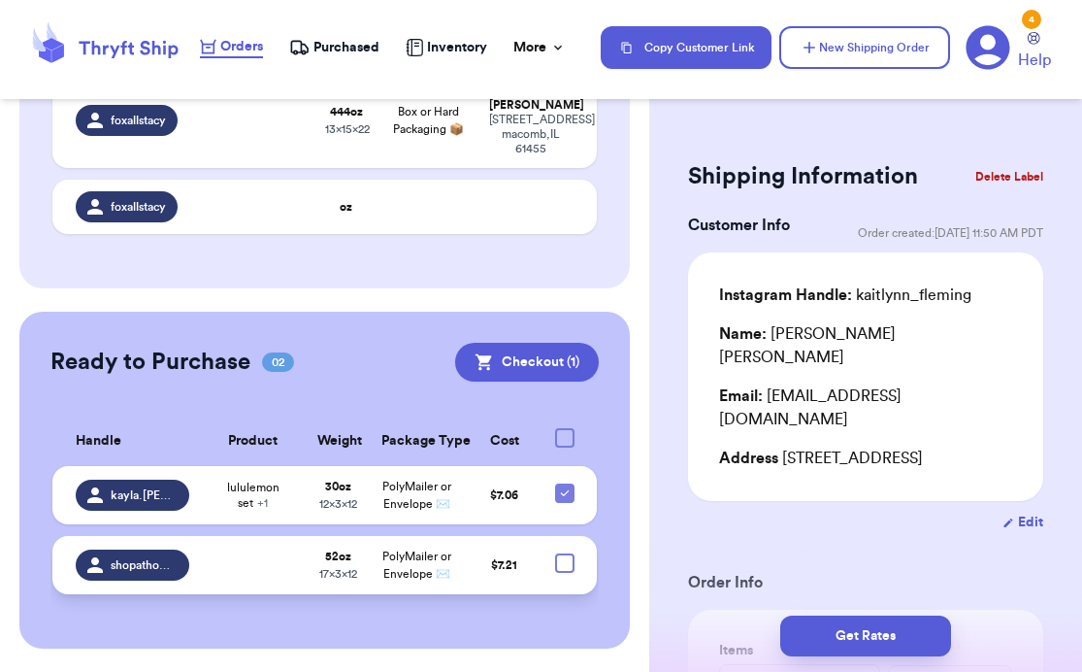
click at [558, 557] on div at bounding box center [564, 562] width 19 height 19
click at [564, 553] on input "checkbox" at bounding box center [564, 552] width 1 height 1
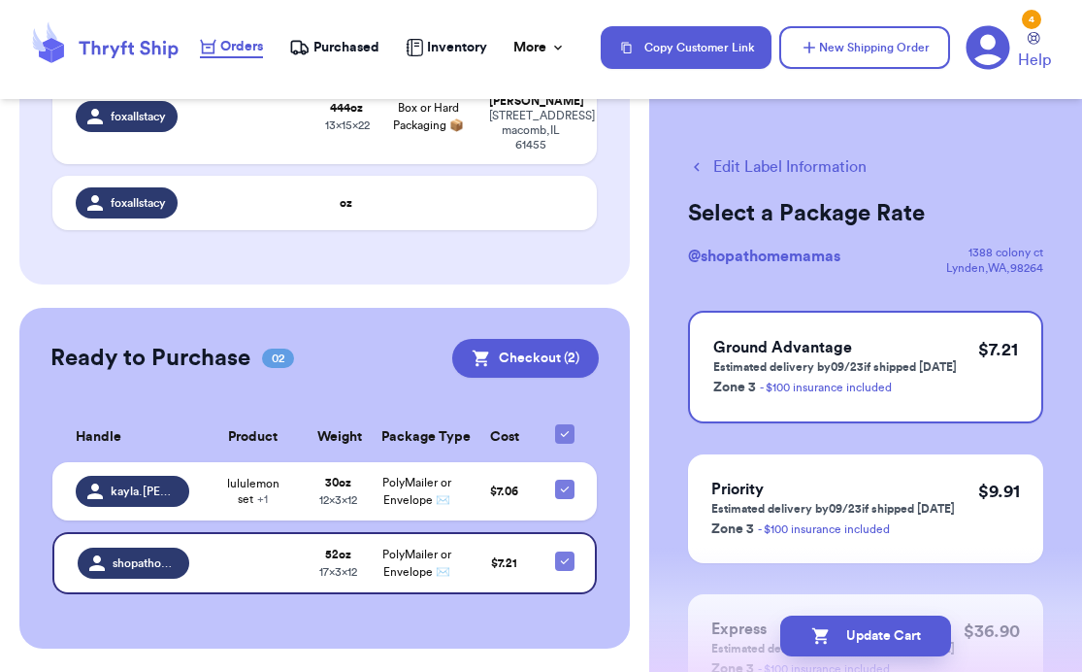
scroll to position [0, 0]
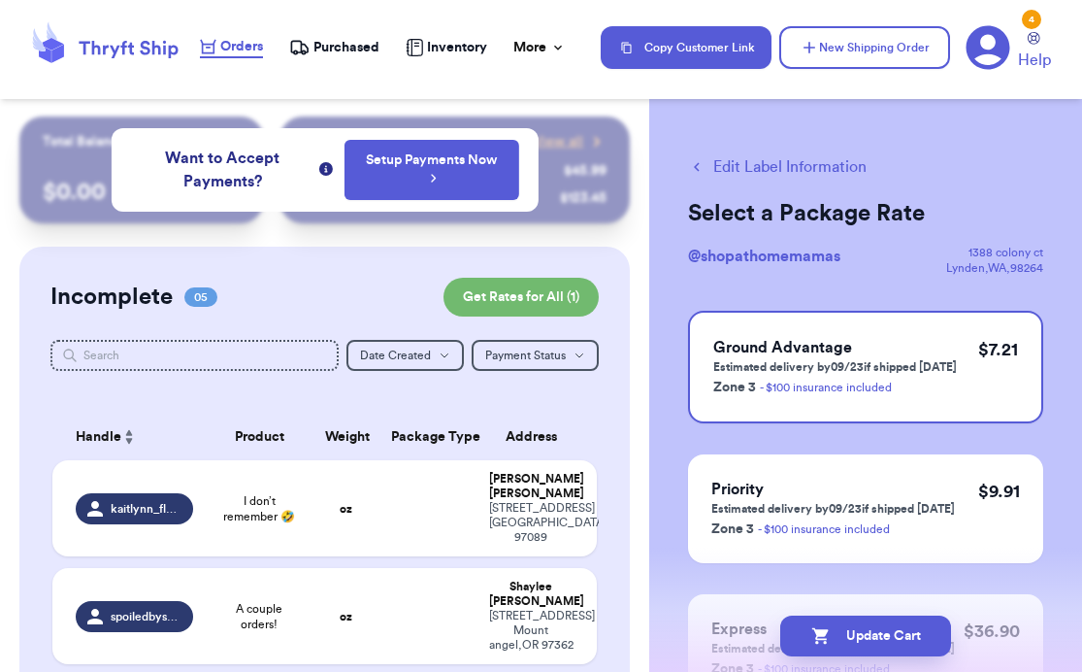
click at [279, 267] on div "Incomplete 05 Get Rates for All ( 1 ) Get Rates for All ( 1 ) Date Created Date…" at bounding box center [324, 615] width 610 height 738
click at [246, 90] on header "Orders Purchased Inventory More Stats Completed Orders Payments Payouts Copy Cu…" at bounding box center [541, 49] width 1082 height 99
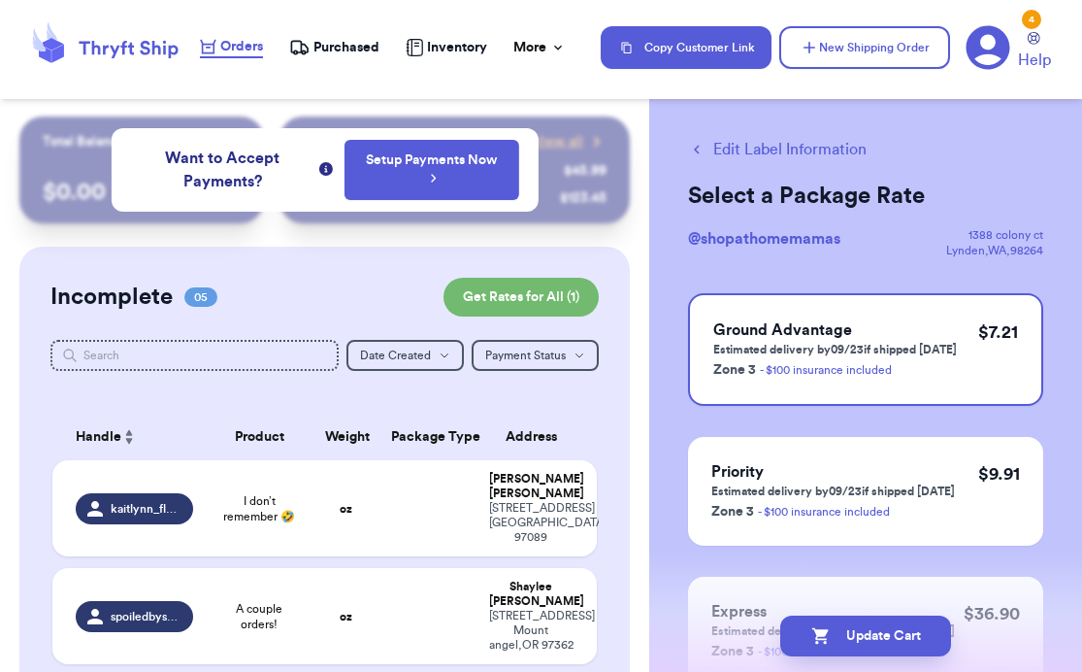
scroll to position [20, 0]
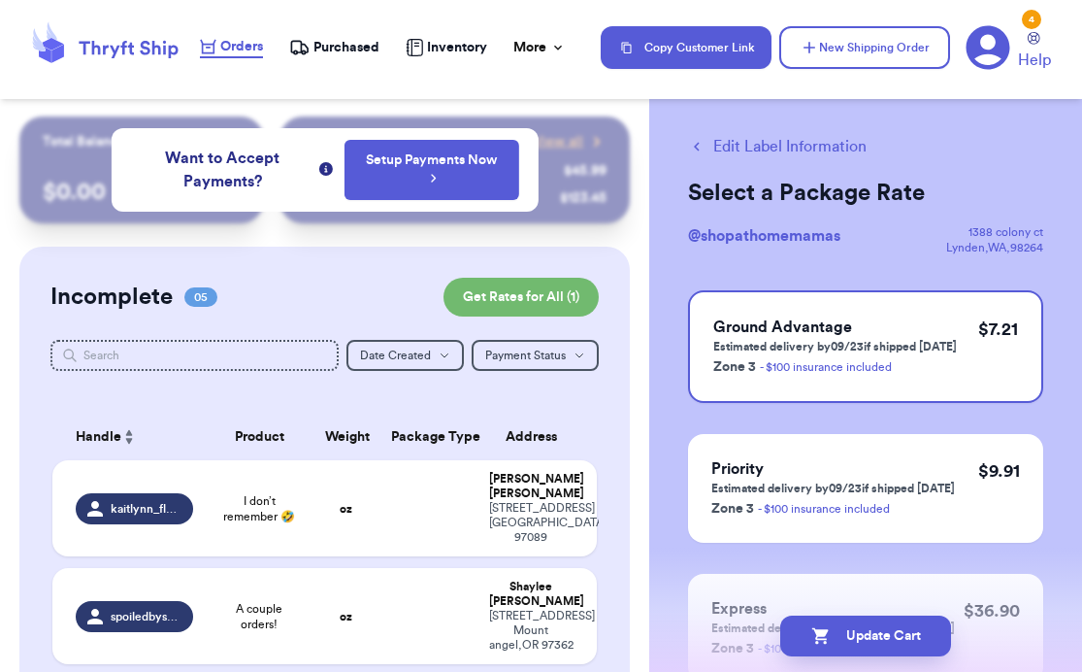
click at [756, 234] on span "@ shopathomemamas" at bounding box center [764, 236] width 152 height 16
click at [760, 135] on button "Edit Label Information" at bounding box center [777, 146] width 179 height 23
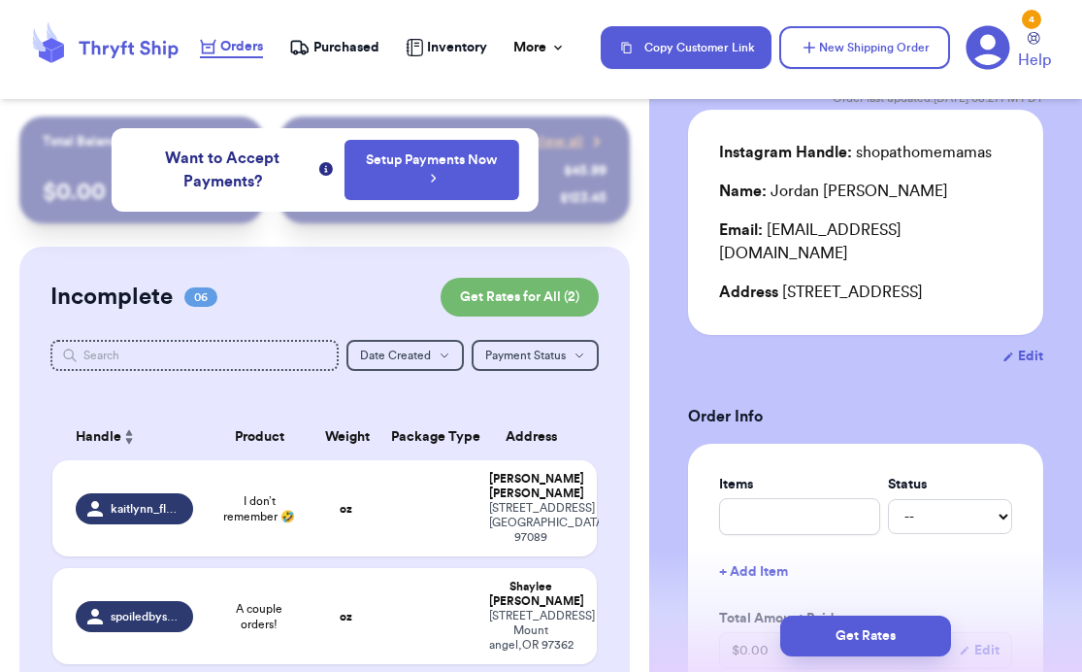
scroll to position [138, 0]
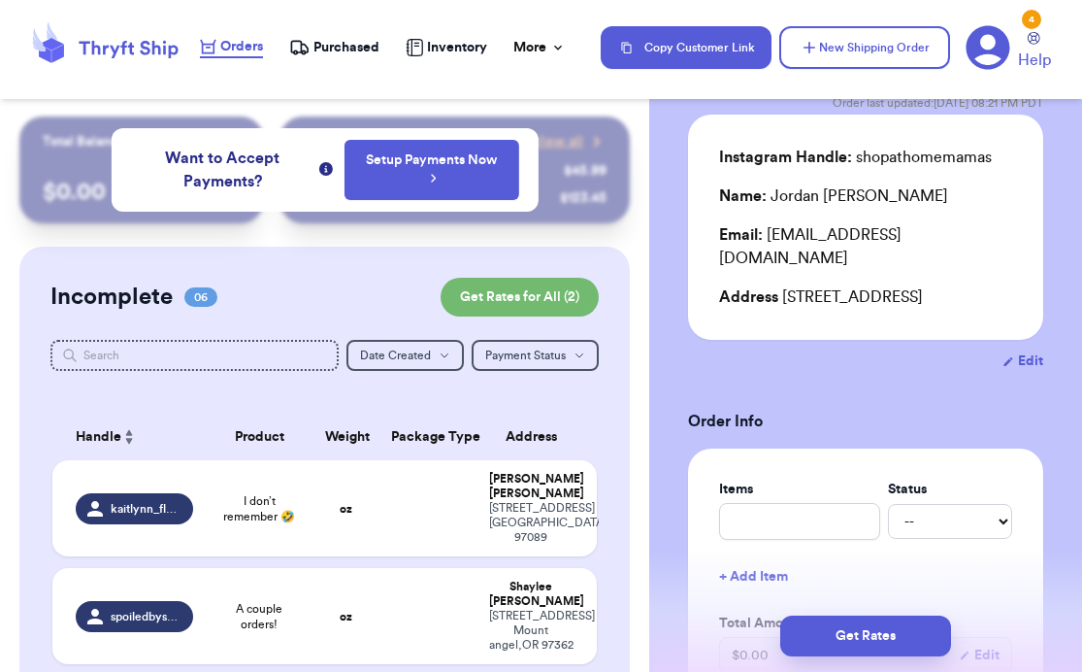
click at [1003, 361] on button "Edit" at bounding box center [1022, 360] width 41 height 19
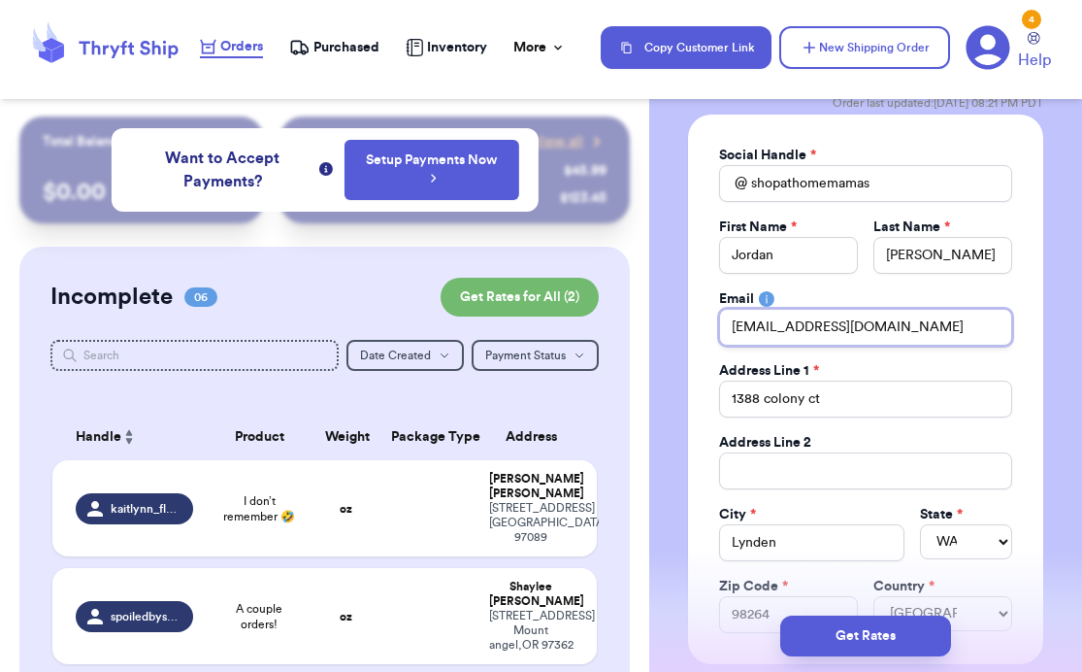
drag, startPoint x: 934, startPoint y: 330, endPoint x: 687, endPoint y: 317, distance: 246.8
click at [688, 321] on div "Social Handle * @ shopathomemamas First Name * [PERSON_NAME] Last Name * [PERSO…" at bounding box center [865, 389] width 355 height 549
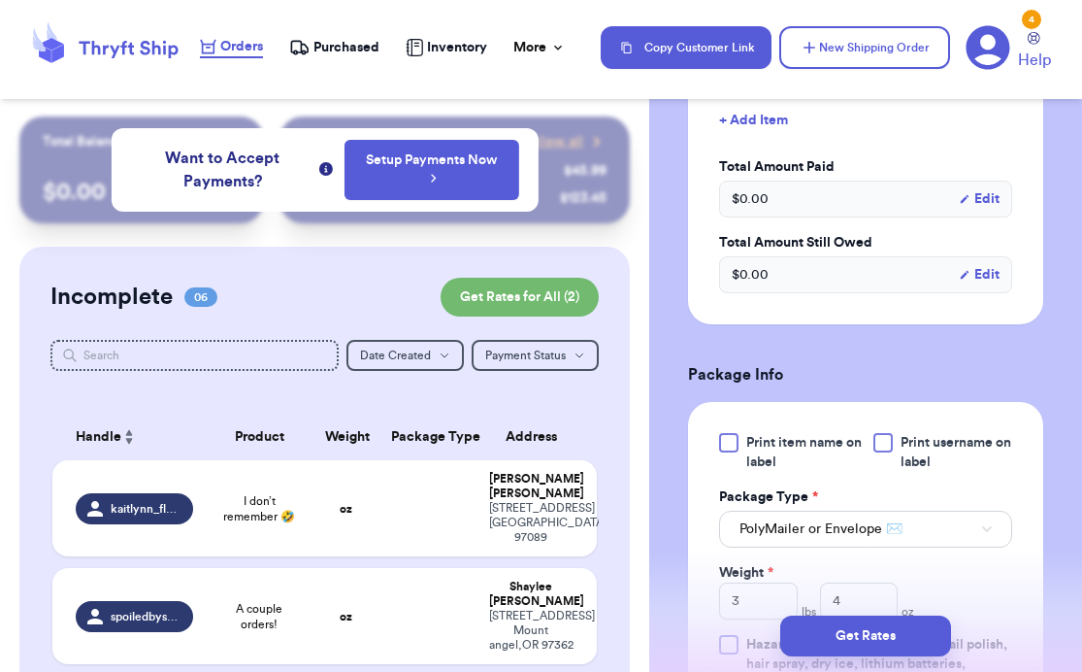
scroll to position [913, 0]
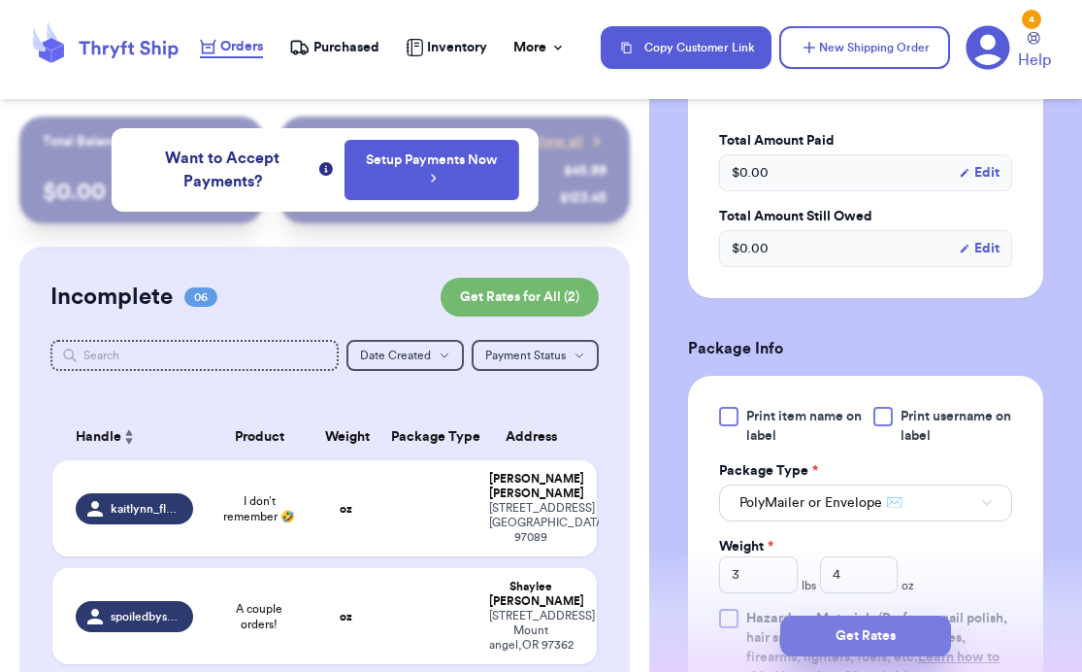
click at [909, 626] on button "Get Rates" at bounding box center [865, 635] width 171 height 41
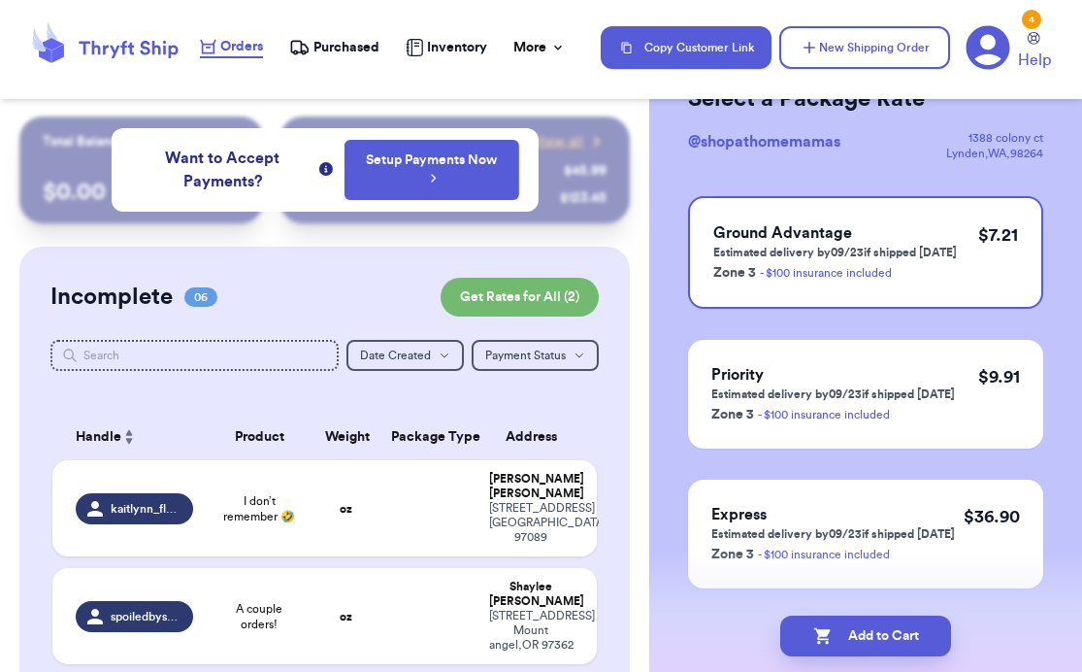
scroll to position [182, 0]
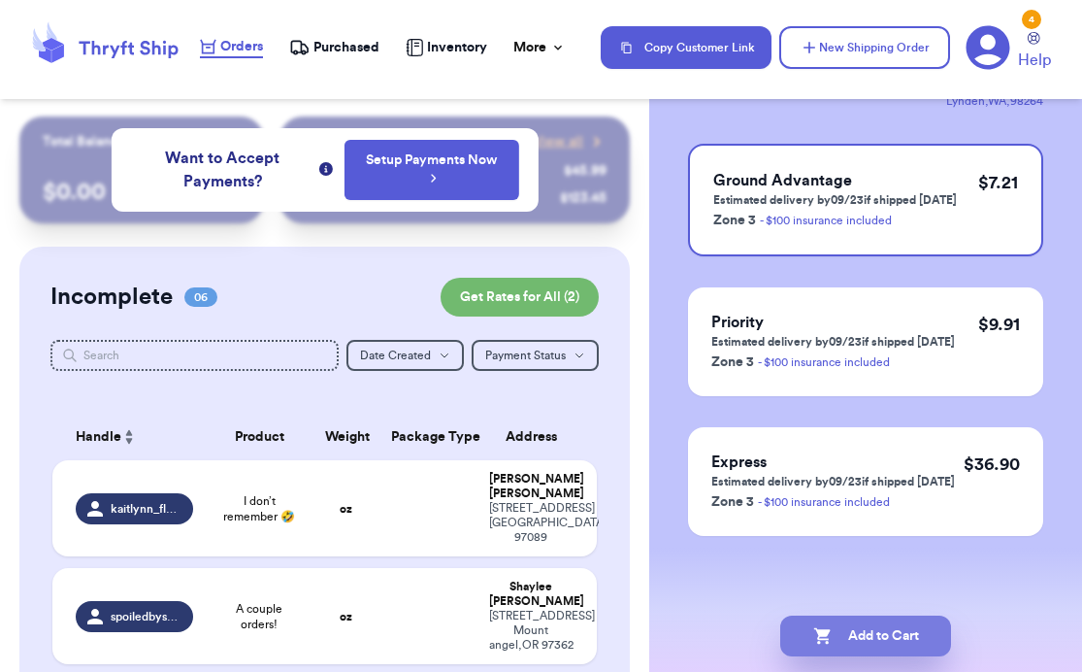
click at [868, 644] on button "Add to Cart" at bounding box center [865, 635] width 171 height 41
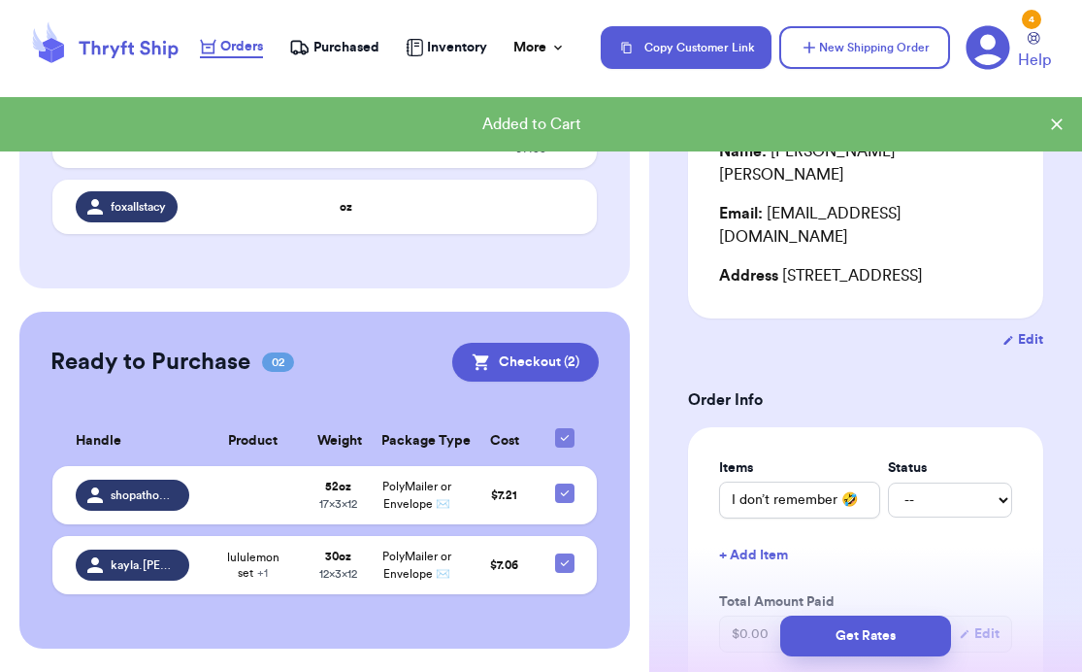
scroll to position [734, 0]
click at [216, 480] on td at bounding box center [254, 495] width 106 height 58
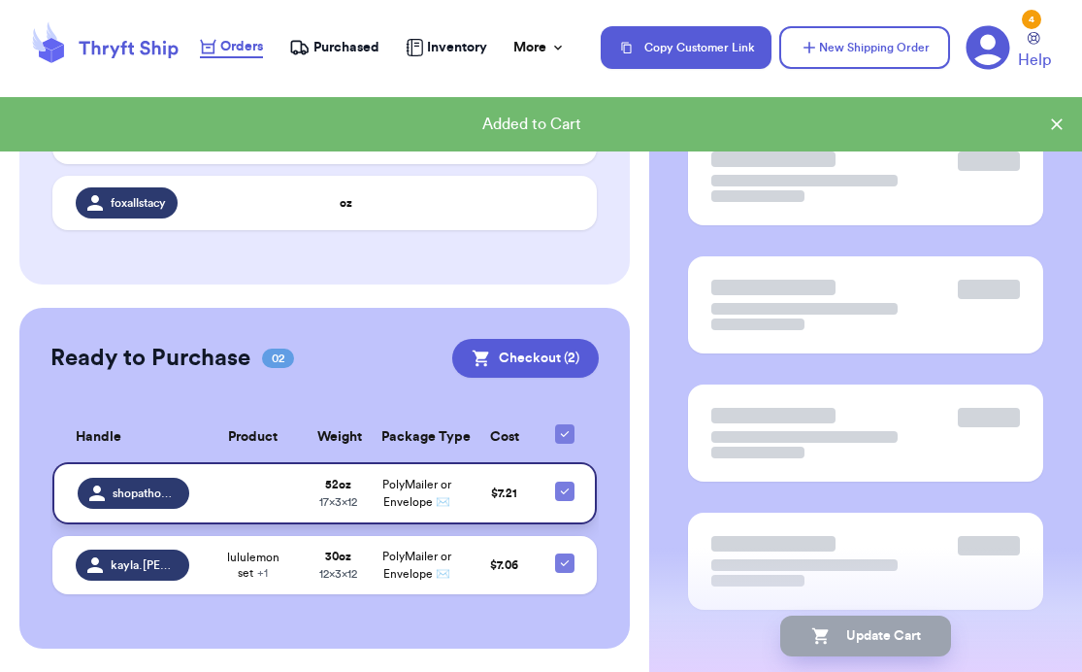
scroll to position [0, 0]
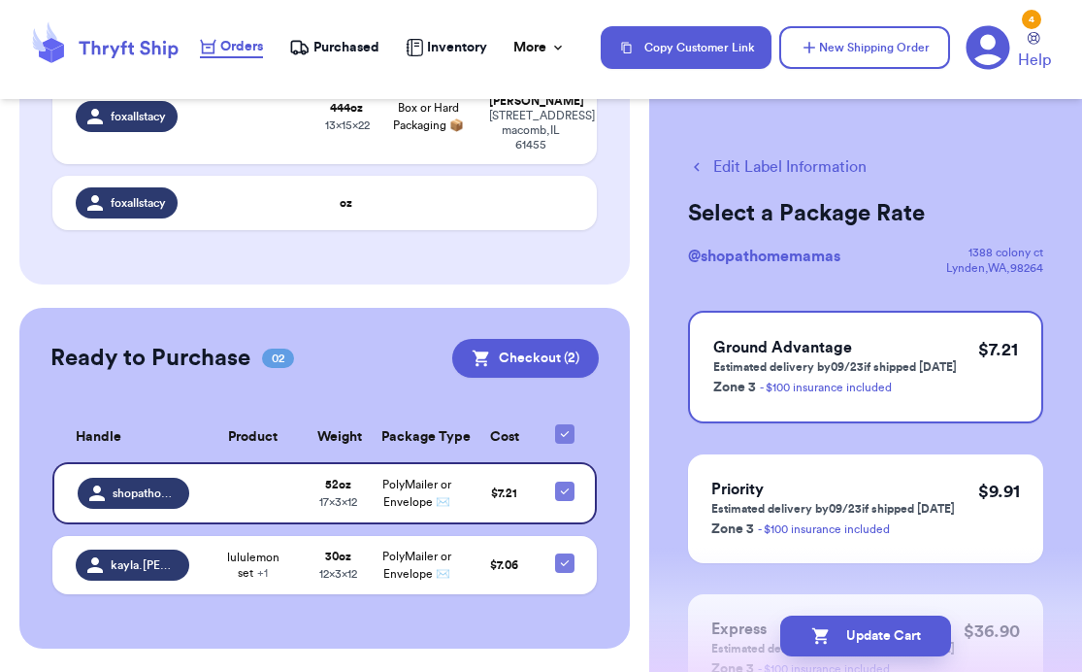
click at [814, 165] on button "Edit Label Information" at bounding box center [777, 166] width 179 height 23
